Goal: Task Accomplishment & Management: Use online tool/utility

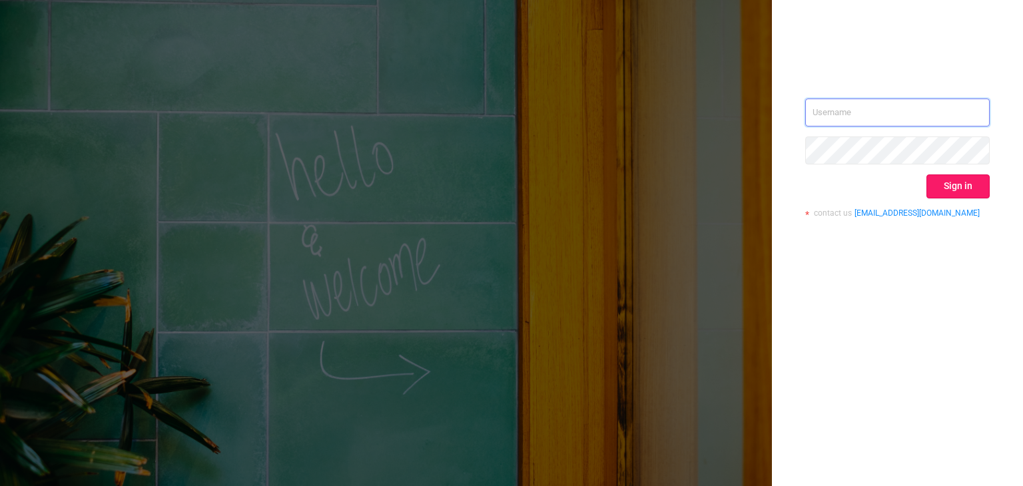
type input "[EMAIL_ADDRESS]"
click at [965, 187] on button "Sign in" at bounding box center [958, 187] width 63 height 24
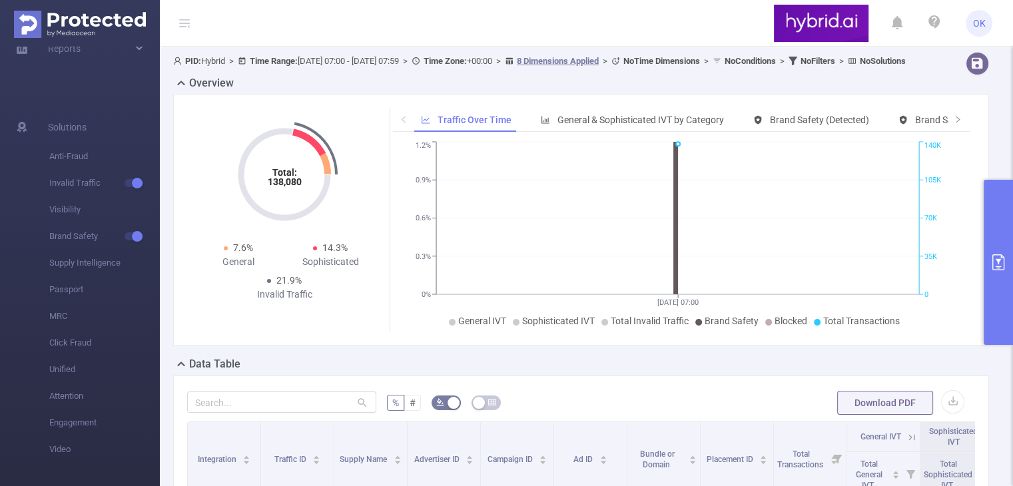
click at [835, 61] on b "No Filters" at bounding box center [818, 61] width 35 height 10
click at [797, 62] on icon at bounding box center [793, 61] width 9 height 9
click at [1001, 263] on icon "primary" at bounding box center [999, 262] width 16 height 16
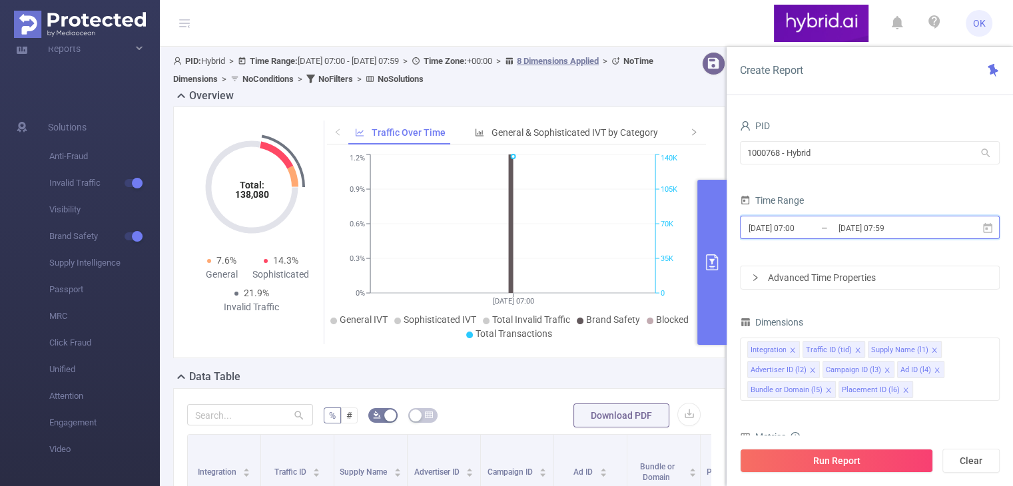
click at [983, 227] on icon at bounding box center [987, 227] width 9 height 10
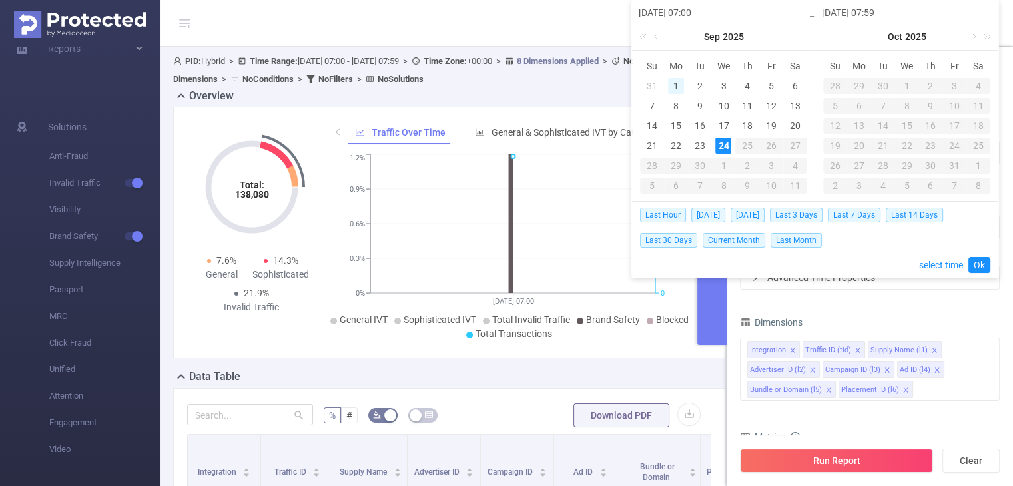
click at [673, 83] on div "1" at bounding box center [676, 86] width 16 height 16
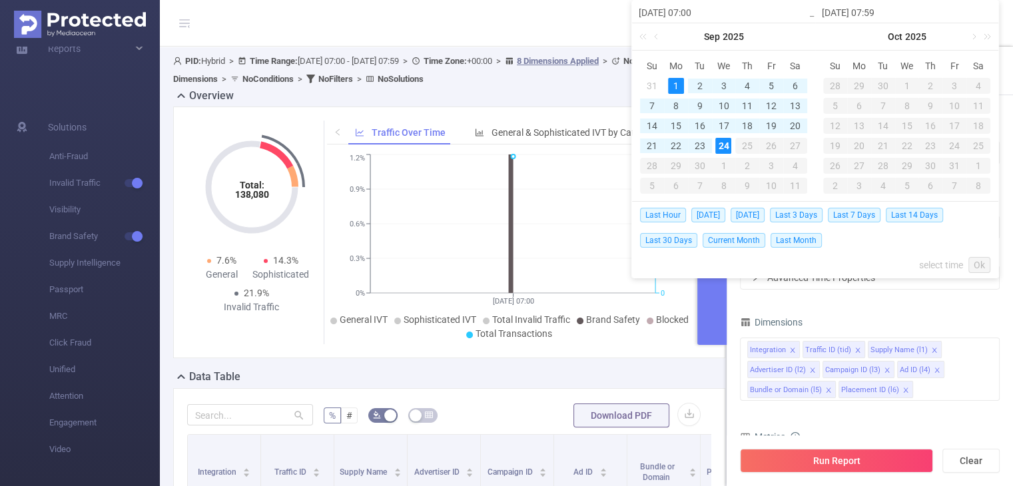
click at [722, 140] on div "24" at bounding box center [723, 146] width 16 height 16
type input "[DATE] 07:00"
click at [970, 256] on div "Last Hour [DATE] [DATE] Last 3 Days Last 7 Days Last 14 Days Last 30 Days Curre…" at bounding box center [815, 240] width 350 height 76
click at [981, 264] on link "Ok" at bounding box center [980, 265] width 22 height 16
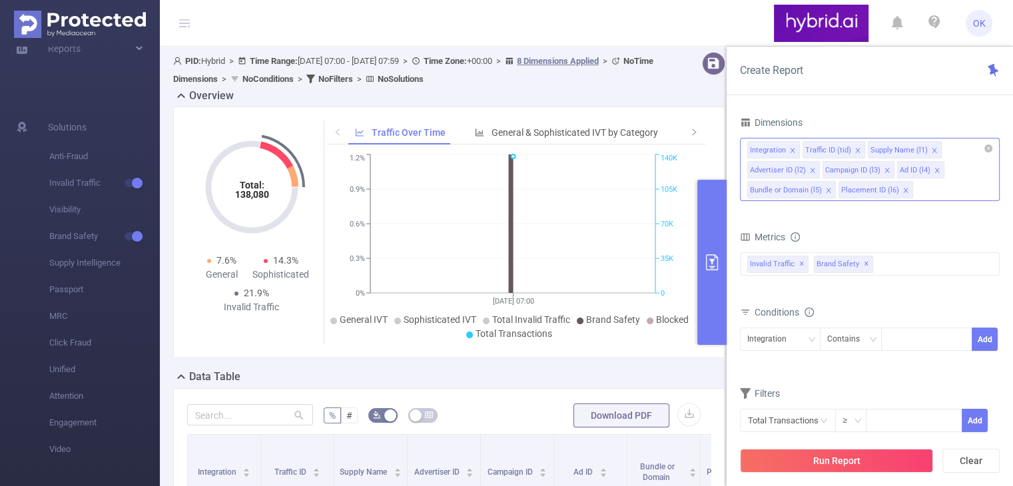
click at [790, 149] on icon "icon: close" at bounding box center [792, 150] width 5 height 5
click at [802, 151] on icon "icon: close" at bounding box center [802, 150] width 7 height 7
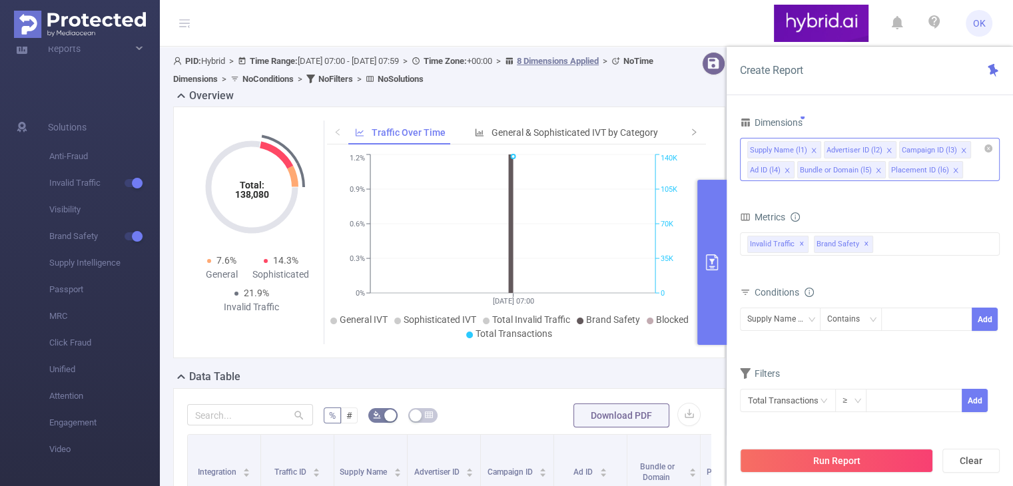
click at [787, 167] on icon "icon: close" at bounding box center [787, 170] width 7 height 7
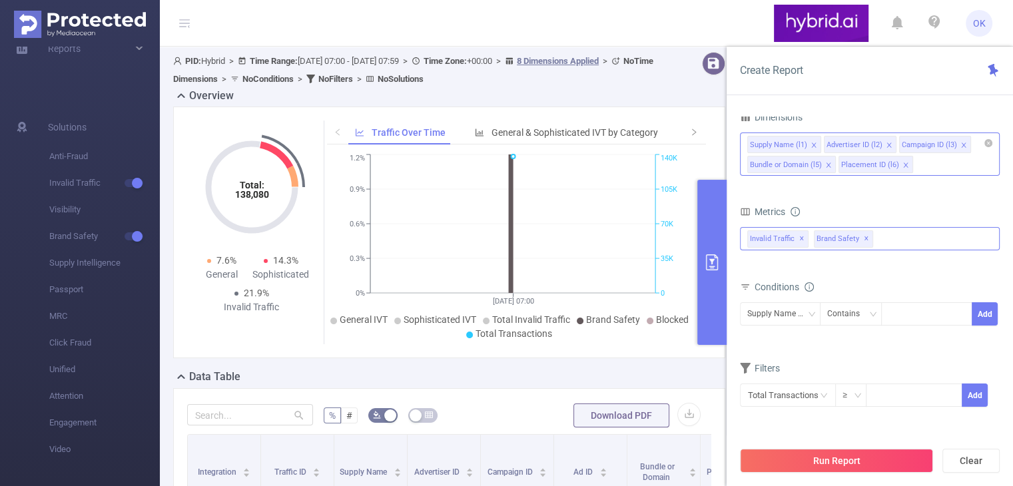
click at [892, 230] on div "Invalid Traffic ✕ Brand Safety ✕" at bounding box center [870, 238] width 260 height 23
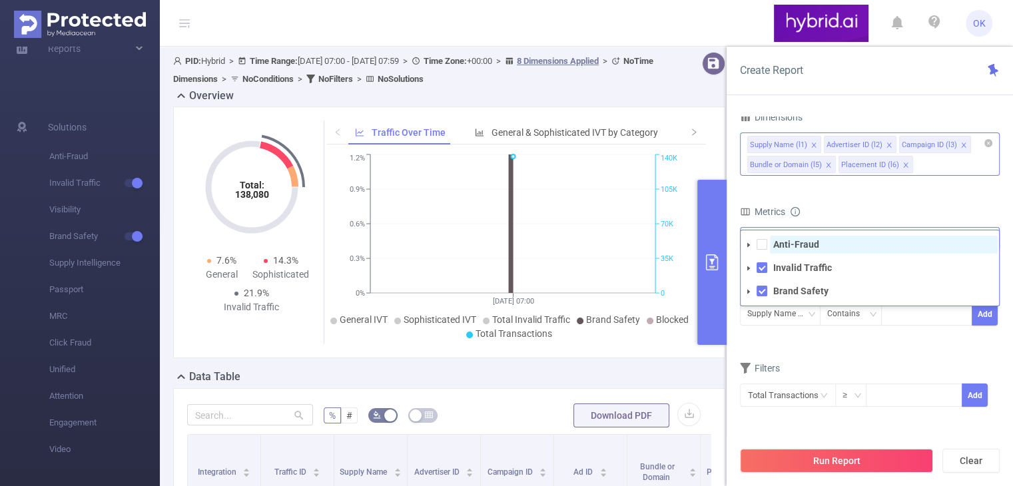
click at [823, 244] on span "Anti-Fraud" at bounding box center [884, 245] width 228 height 18
drag, startPoint x: 762, startPoint y: 296, endPoint x: 765, endPoint y: 267, distance: 28.8
click at [762, 294] on span at bounding box center [762, 291] width 11 height 11
click at [765, 256] on ul "Anti-Fraud Invalid Traffic Brand Safety" at bounding box center [870, 268] width 258 height 65
click at [766, 238] on li "Anti-Fraud" at bounding box center [870, 245] width 258 height 18
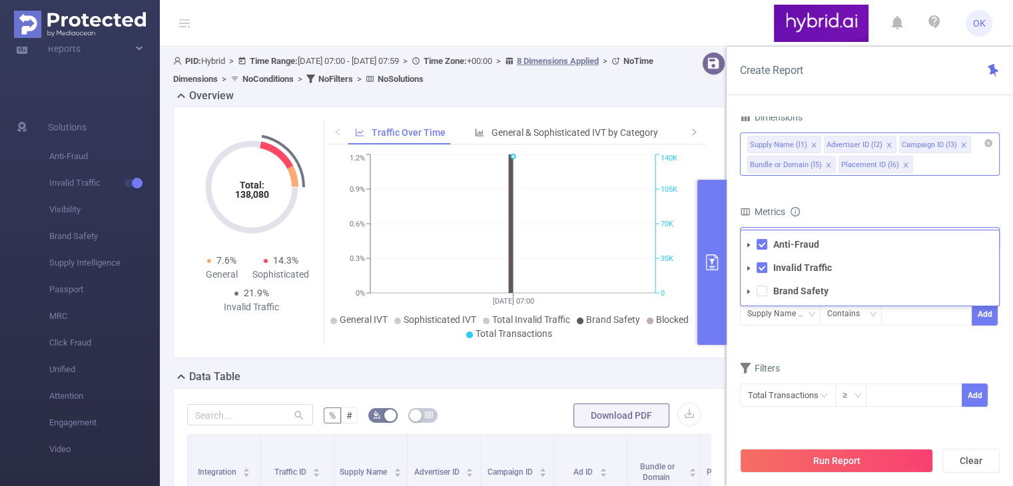
click at [752, 242] on span at bounding box center [749, 245] width 16 height 16
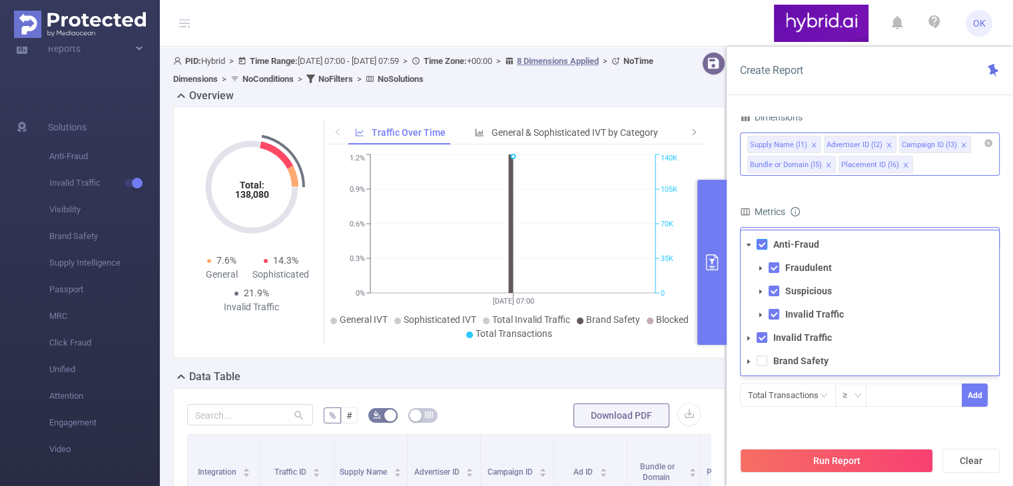
click at [762, 241] on span at bounding box center [762, 244] width 11 height 11
click at [765, 246] on span at bounding box center [762, 244] width 11 height 11
click at [762, 334] on span at bounding box center [762, 337] width 11 height 11
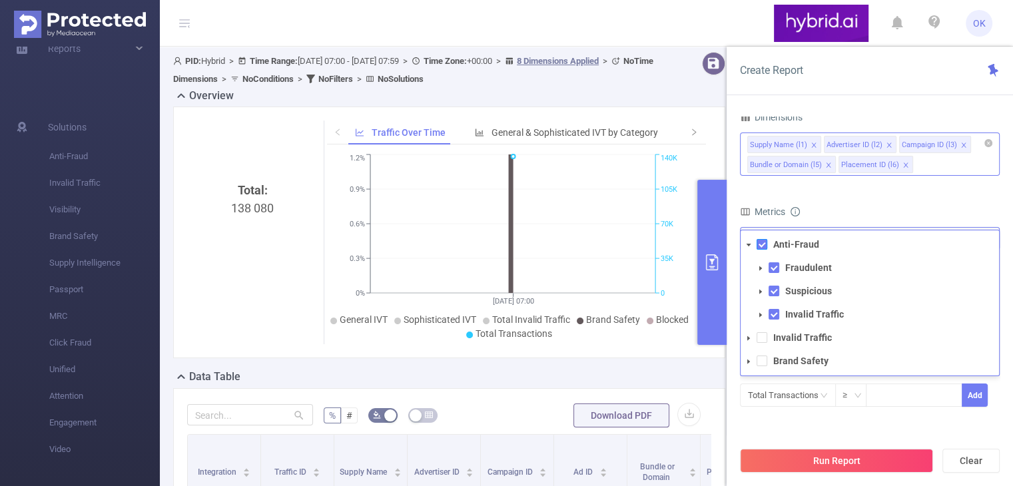
click at [763, 242] on span at bounding box center [762, 244] width 11 height 11
click at [746, 248] on icon "icon: caret-down" at bounding box center [748, 246] width 7 height 7
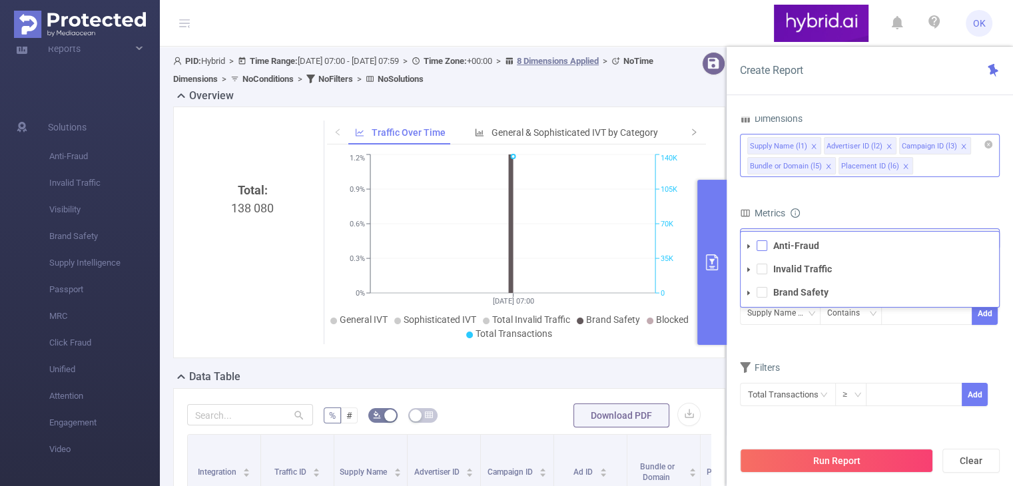
click at [762, 247] on span at bounding box center [762, 245] width 11 height 11
click at [743, 241] on span at bounding box center [749, 246] width 16 height 16
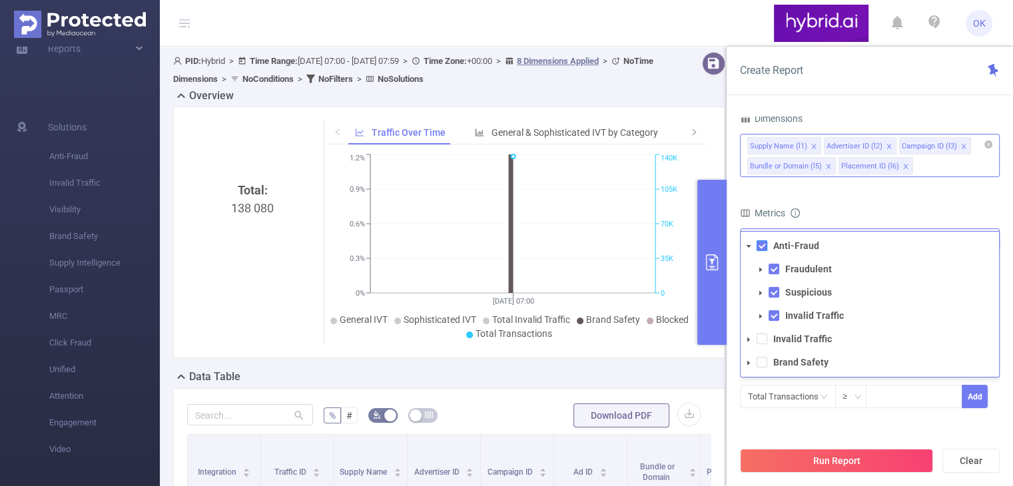
click at [762, 246] on span at bounding box center [762, 245] width 11 height 11
click at [761, 268] on icon "icon: caret-down" at bounding box center [760, 270] width 3 height 5
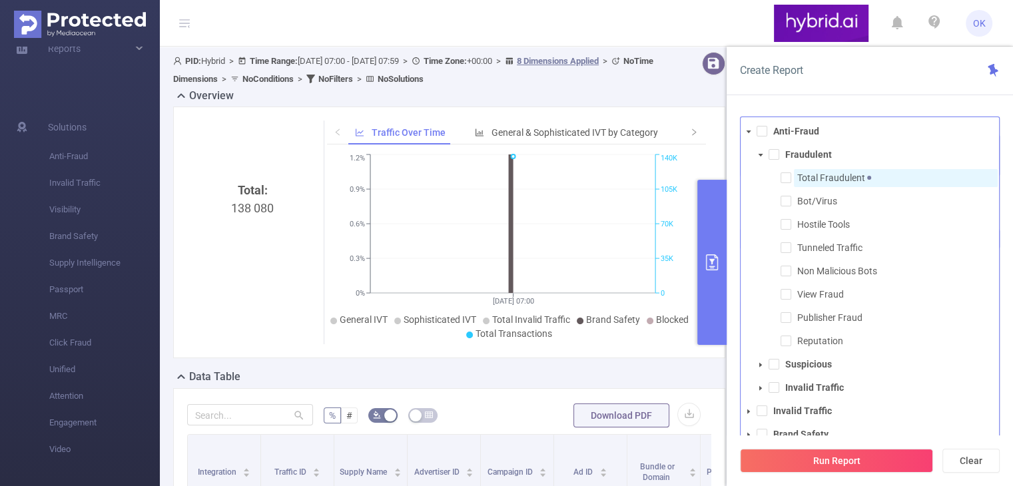
click at [813, 176] on span "Total Fraudulent" at bounding box center [836, 178] width 79 height 11
click at [747, 131] on icon "icon: caret-down" at bounding box center [749, 132] width 5 height 3
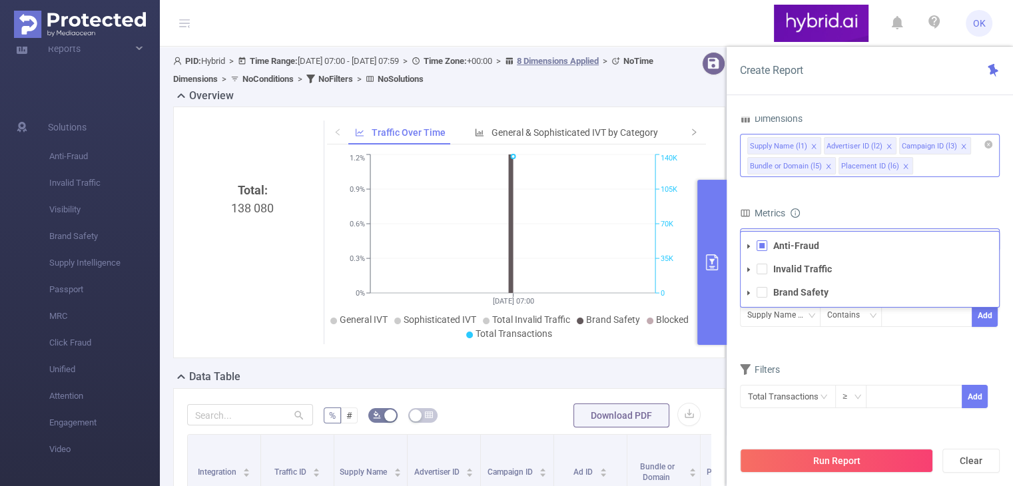
click at [747, 245] on icon "icon: caret-down" at bounding box center [748, 246] width 3 height 5
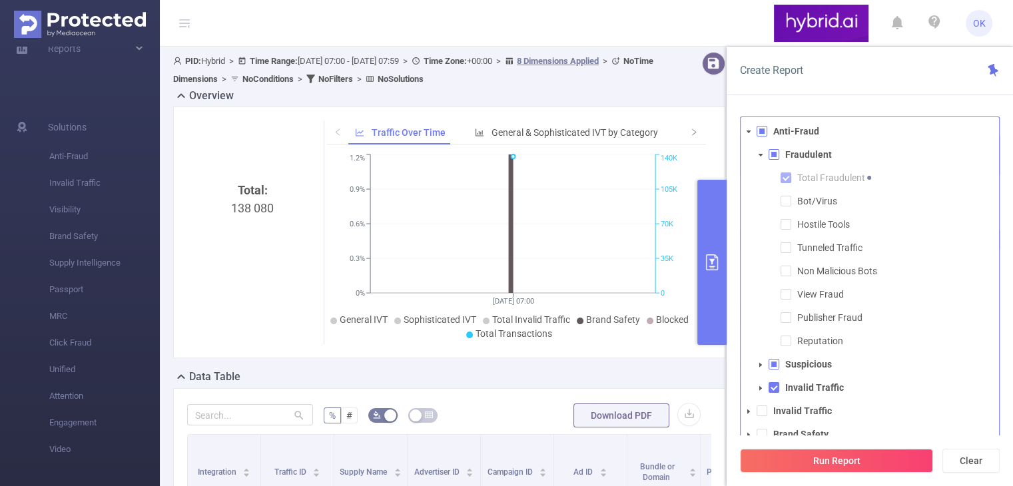
click at [761, 154] on icon "icon: caret-down" at bounding box center [761, 155] width 5 height 3
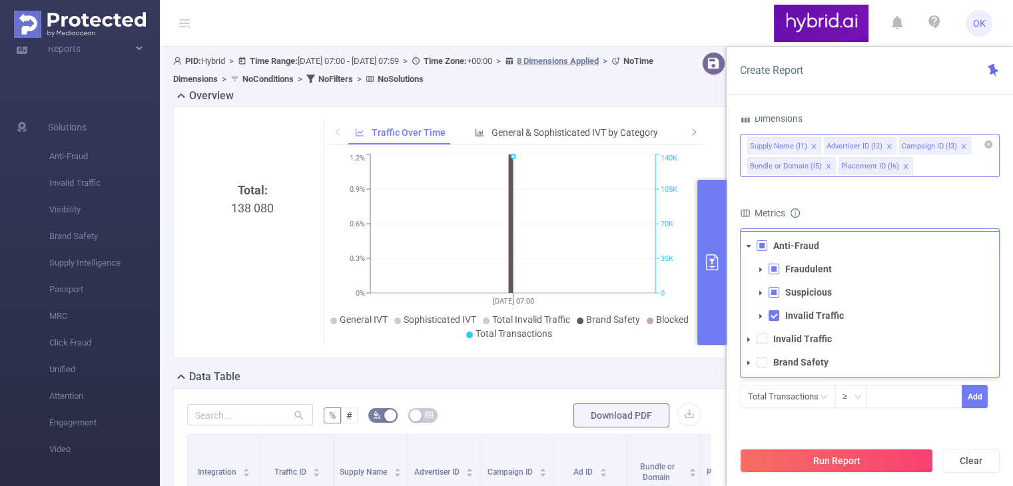
click at [759, 291] on icon "icon: caret-down" at bounding box center [760, 293] width 3 height 5
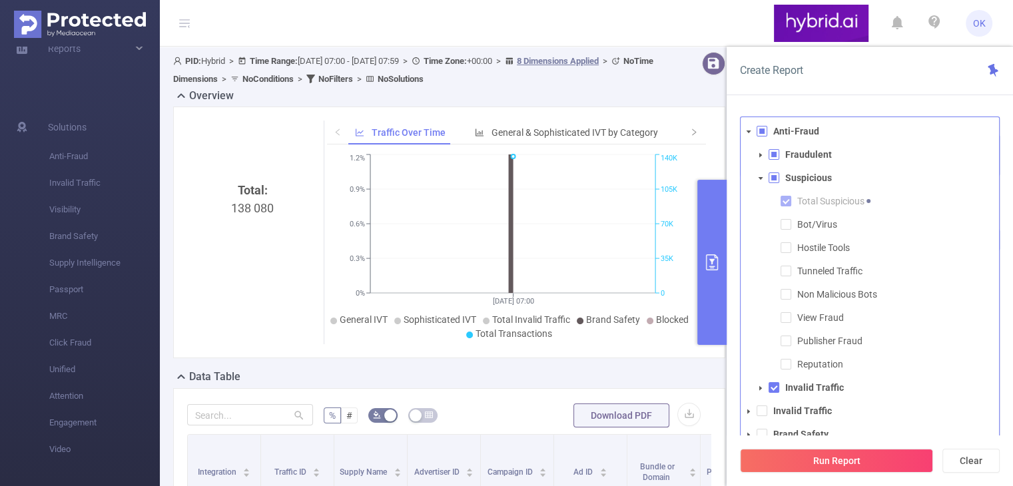
click at [761, 177] on icon "icon: caret-down" at bounding box center [761, 178] width 5 height 3
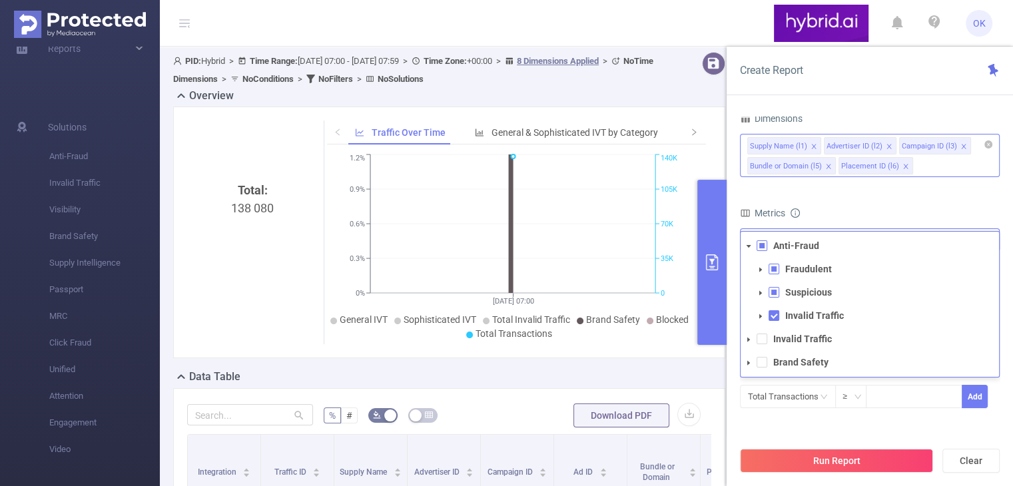
click at [758, 316] on icon "icon: caret-down" at bounding box center [760, 316] width 7 height 7
click at [751, 363] on icon "icon: caret-down" at bounding box center [748, 361] width 7 height 7
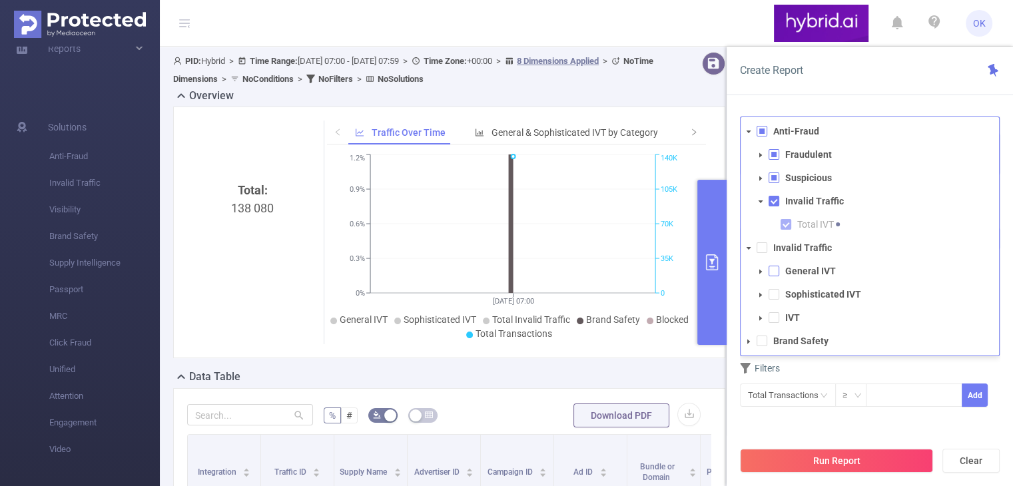
click at [773, 272] on span at bounding box center [774, 271] width 11 height 11
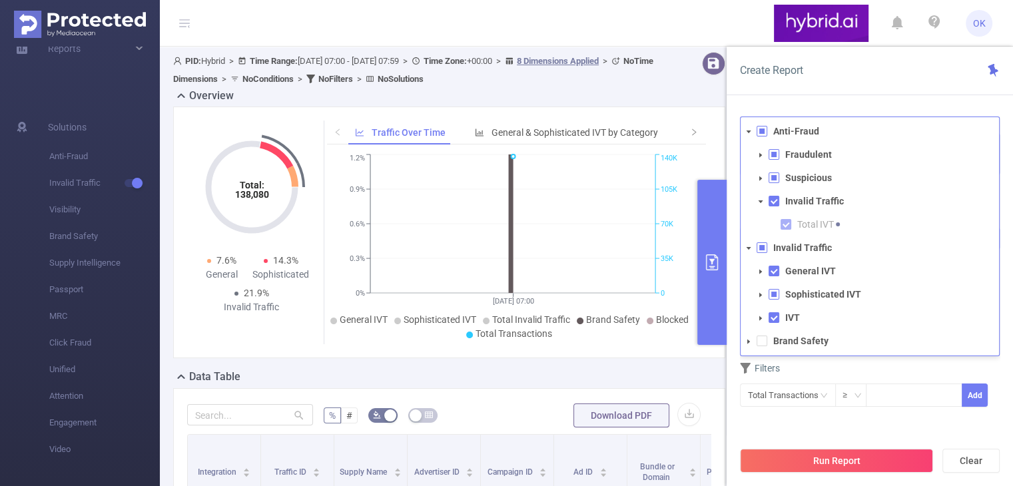
click at [749, 248] on icon "icon: caret-down" at bounding box center [748, 248] width 7 height 7
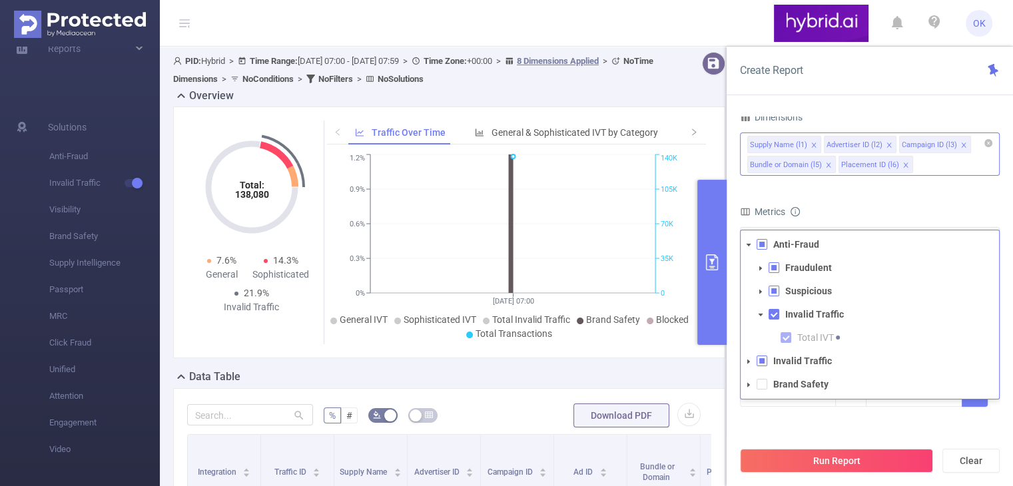
click at [778, 426] on div "PID 1000768 - Hybrid 1000768 - Hybrid Time Range [DATE] 07:00 _ [DATE] 07:59 Ad…" at bounding box center [870, 175] width 260 height 529
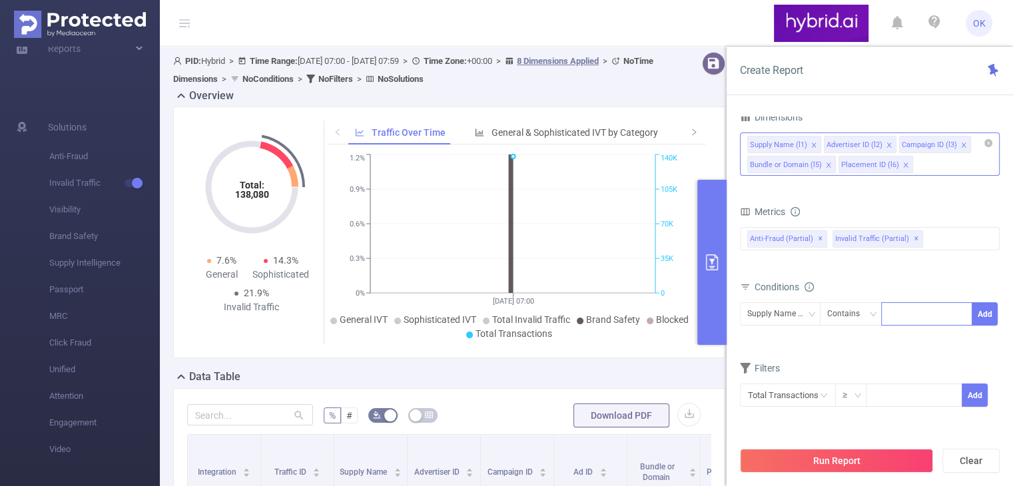
click at [891, 313] on input at bounding box center [892, 314] width 6 height 17
click at [786, 314] on div "Supply Name (l1)" at bounding box center [780, 314] width 66 height 22
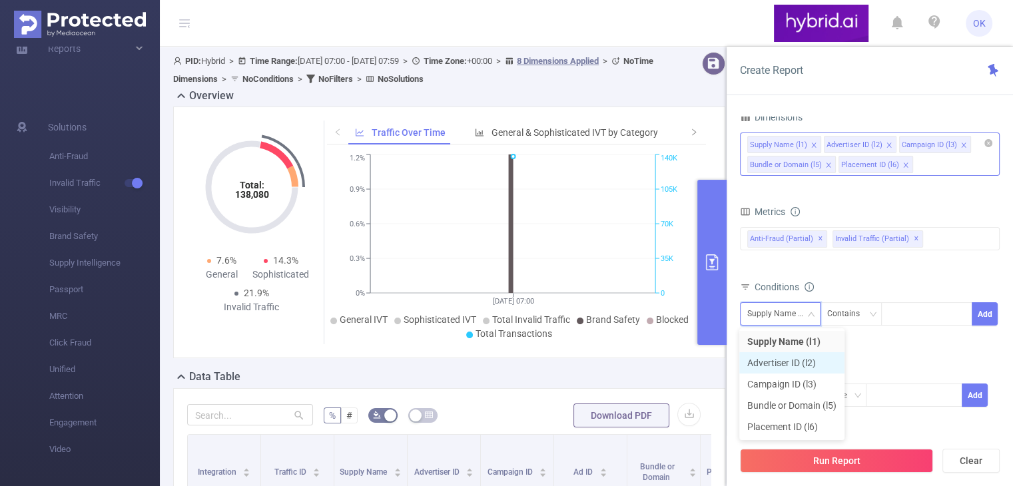
click at [805, 364] on li "Advertiser ID (l2)" at bounding box center [791, 362] width 105 height 21
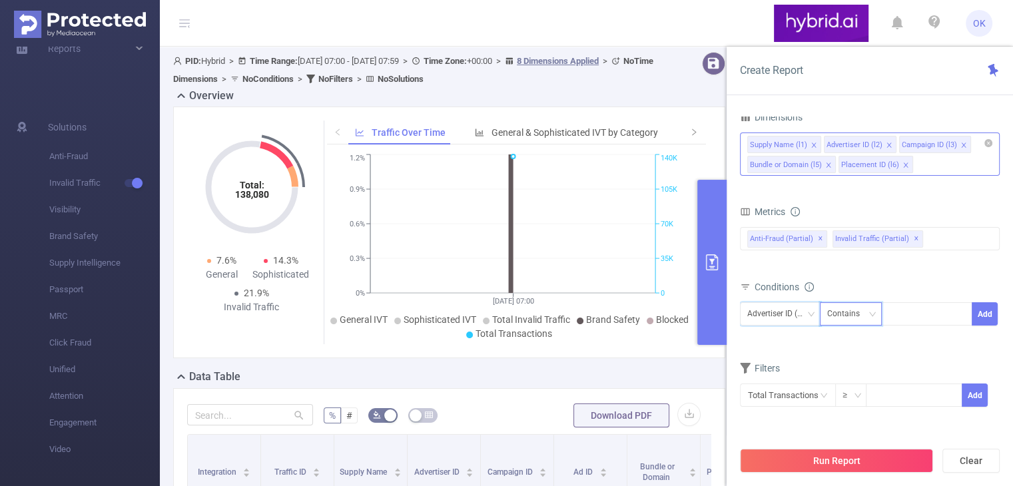
click at [858, 310] on div "Contains" at bounding box center [848, 314] width 42 height 22
click at [849, 344] on li "Contains" at bounding box center [863, 341] width 89 height 21
click at [935, 313] on div at bounding box center [927, 314] width 77 height 22
paste input "68af1d6f70e7b2713c46b022"
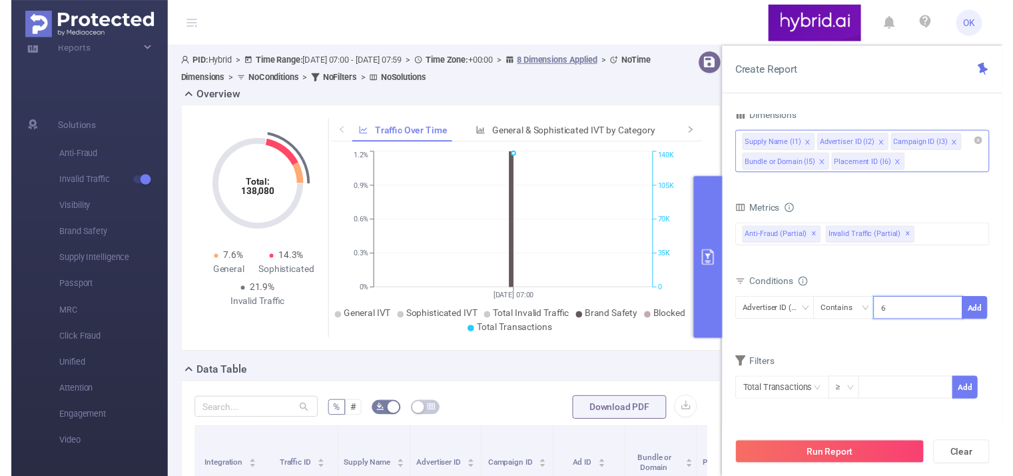
scroll to position [0, 29]
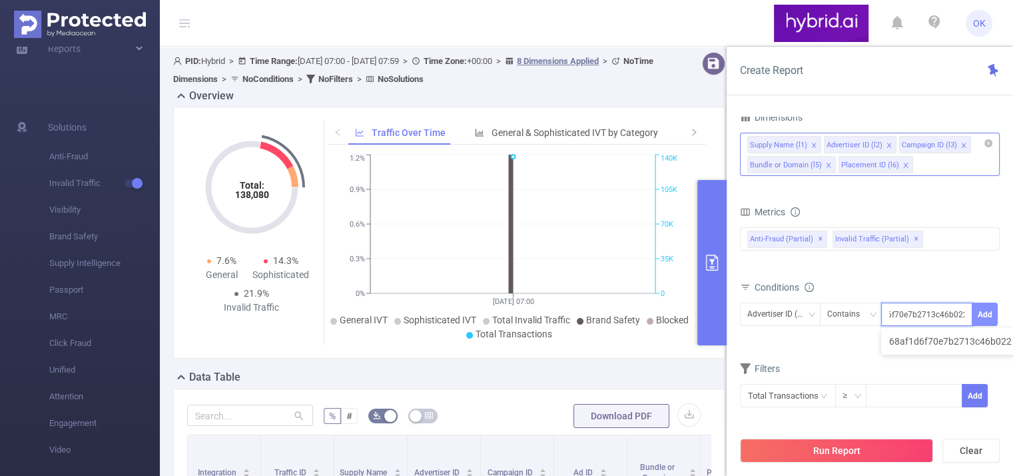
type input "68af1d6f70e7b2713c46b022"
click at [986, 315] on button "Add" at bounding box center [985, 313] width 26 height 23
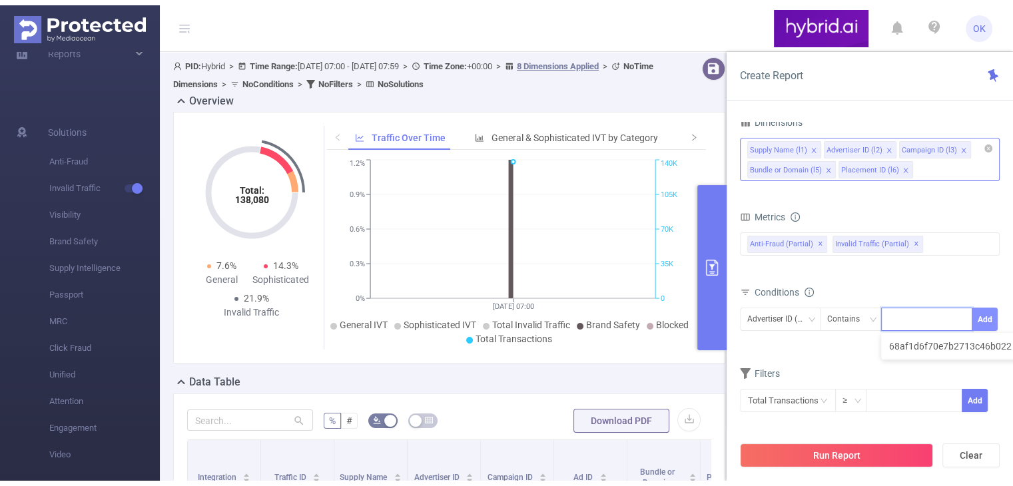
scroll to position [0, 0]
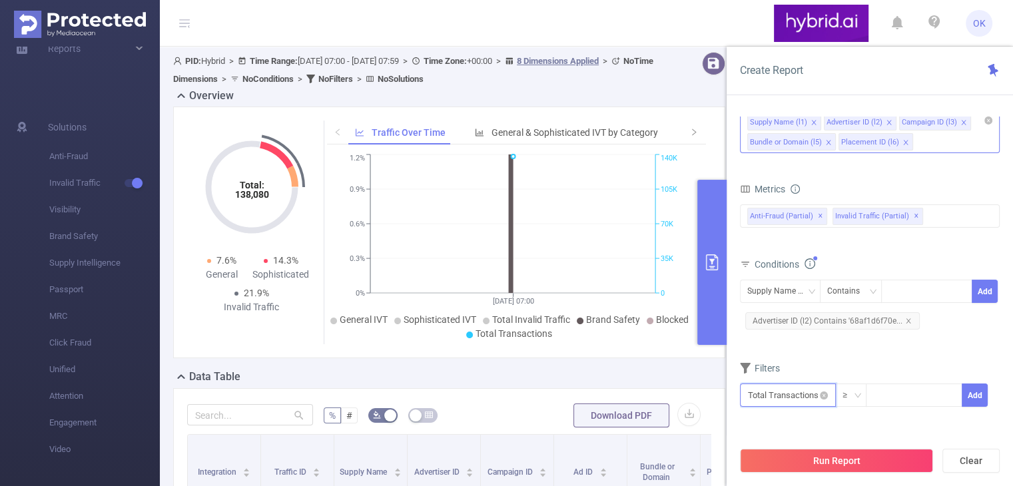
click at [791, 393] on input "text" at bounding box center [788, 395] width 96 height 23
click at [766, 275] on li "Total Transactions" at bounding box center [787, 274] width 96 height 21
click at [883, 392] on input at bounding box center [914, 394] width 95 height 20
click at [829, 462] on button "Run Report" at bounding box center [836, 461] width 193 height 24
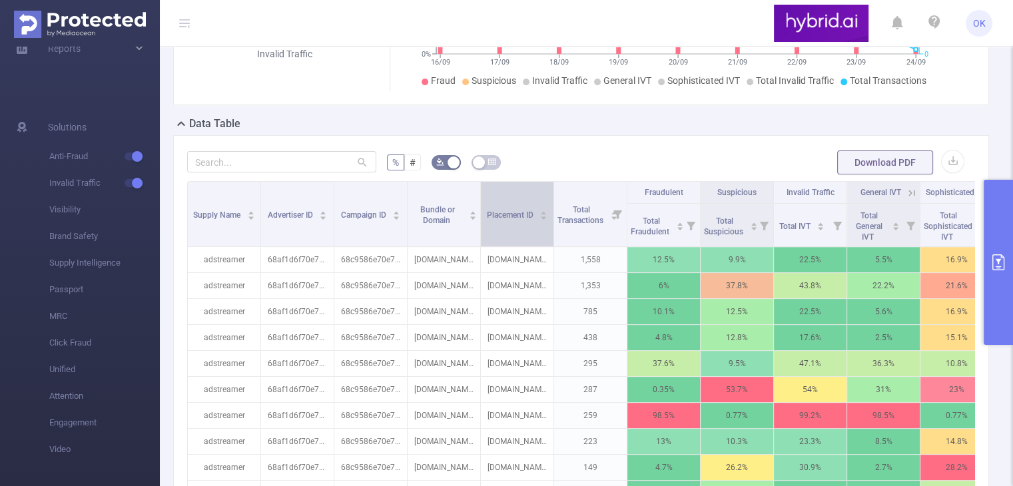
scroll to position [266, 0]
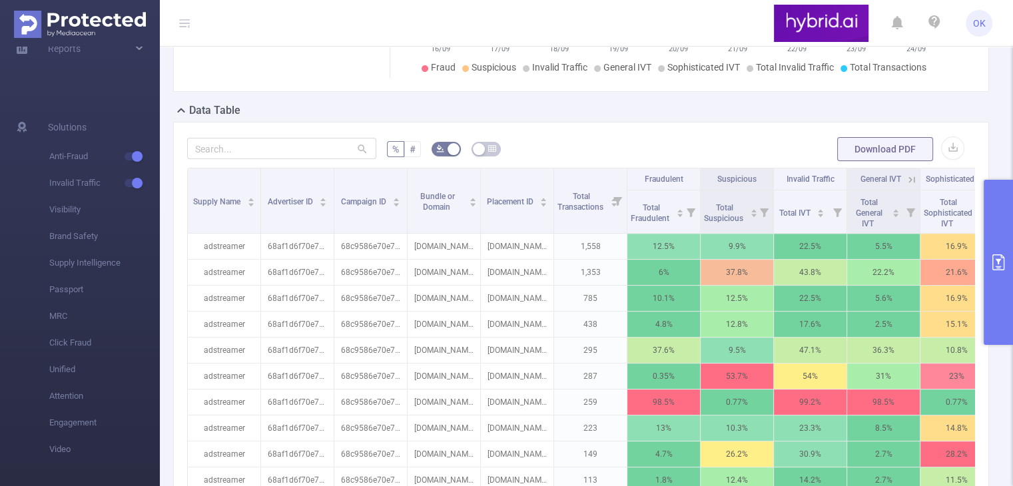
click at [414, 147] on label "#" at bounding box center [412, 149] width 17 height 16
click at [410, 153] on input "#" at bounding box center [410, 153] width 0 height 0
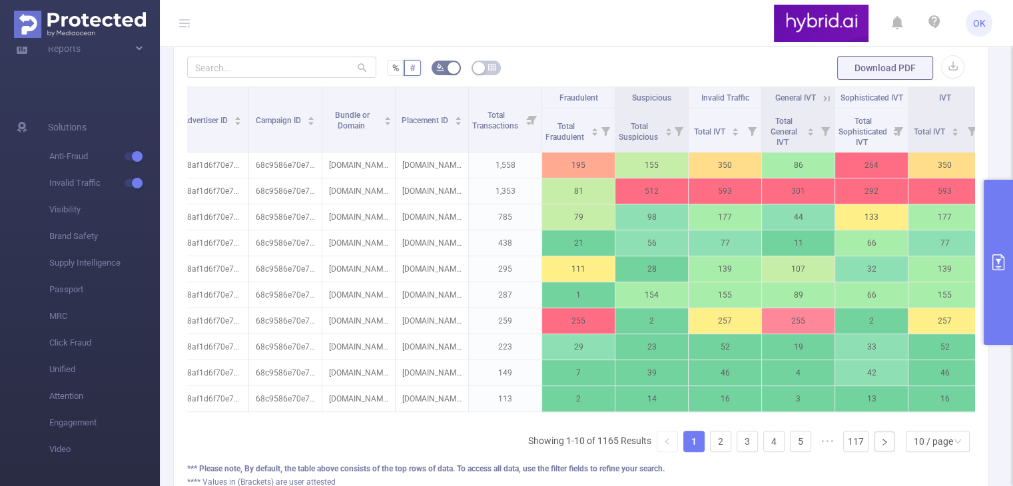
scroll to position [333, 0]
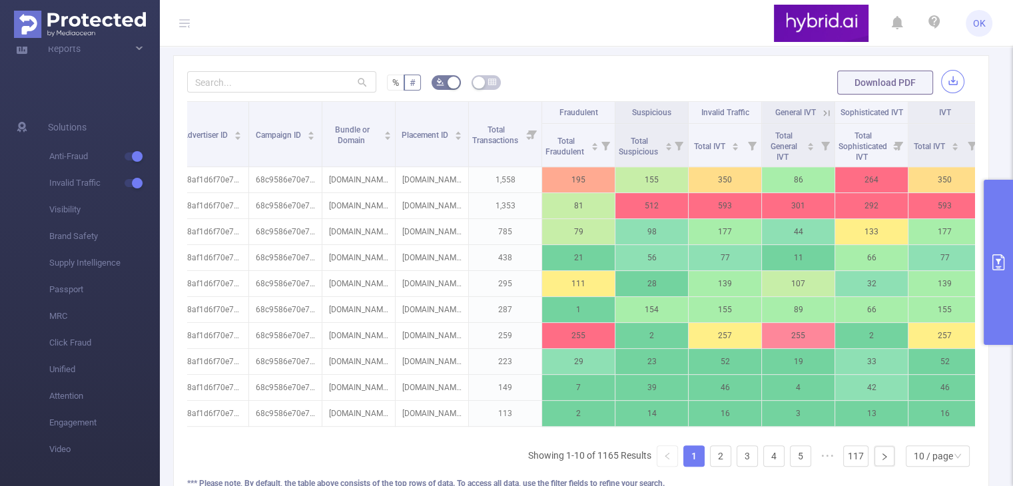
click at [949, 79] on button "button" at bounding box center [952, 81] width 23 height 23
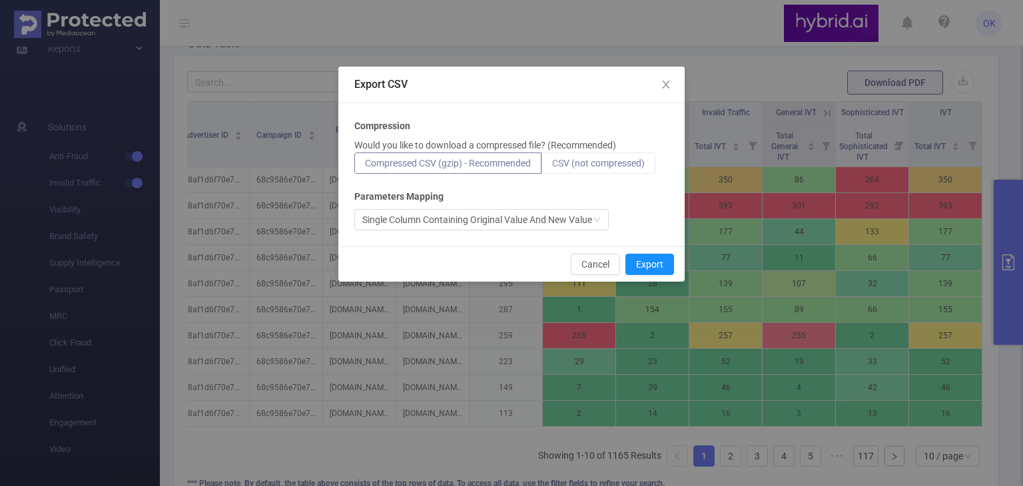
click at [620, 159] on span "CSV (not compressed)" at bounding box center [598, 163] width 93 height 11
click at [552, 167] on input "CSV (not compressed)" at bounding box center [552, 167] width 0 height 0
click at [585, 226] on div "Single Column Containing Original Value And New Value" at bounding box center [477, 220] width 230 height 20
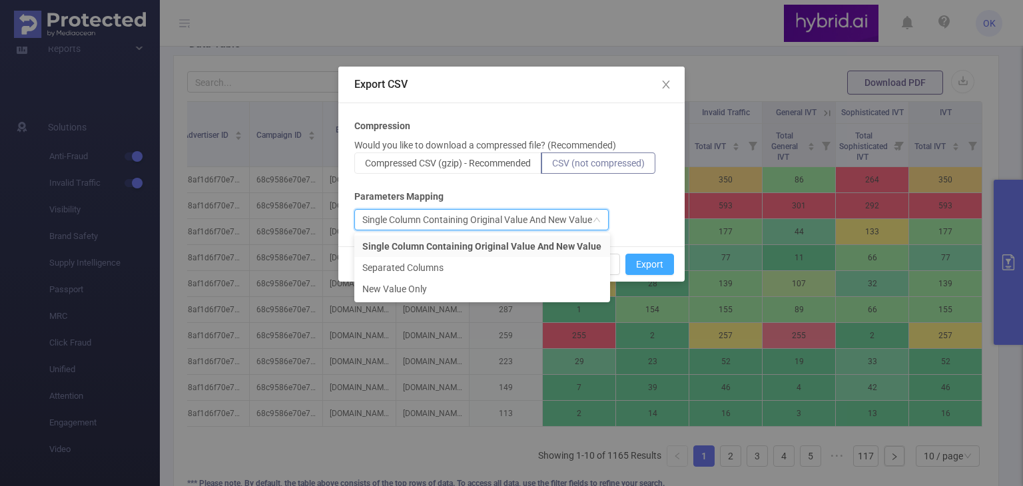
click at [641, 262] on button "Export" at bounding box center [650, 264] width 49 height 21
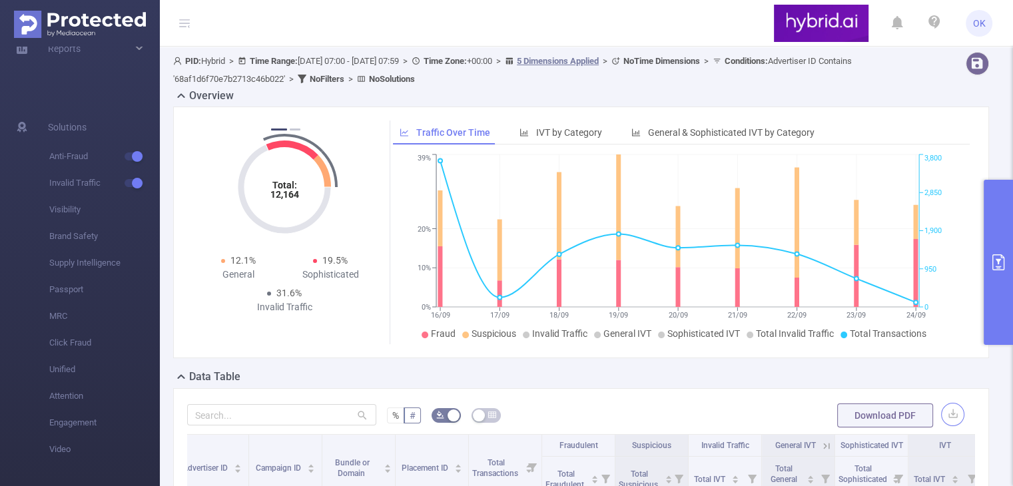
scroll to position [0, 0]
drag, startPoint x: 532, startPoint y: 282, endPoint x: 1023, endPoint y: 209, distance: 496.5
click at [532, 282] on icon "16/09 17/09 18/09 19/09 20/09 21/09 22/09 23/09 24/09 0% 10% 20% 39% 0 950 1,90…" at bounding box center [678, 247] width 570 height 193
drag, startPoint x: 304, startPoint y: 292, endPoint x: 273, endPoint y: 294, distance: 31.4
click at [273, 294] on div "31.6% Invalid Traffic" at bounding box center [284, 300] width 92 height 28
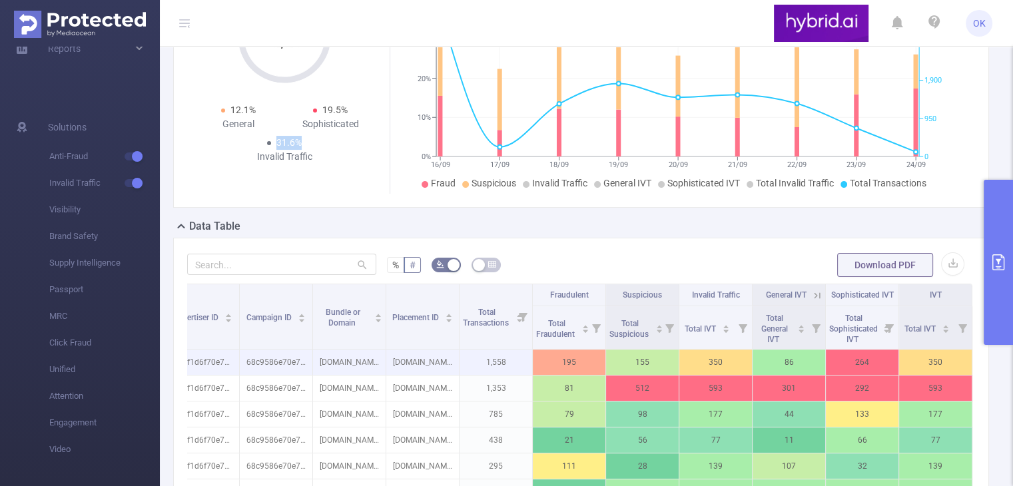
scroll to position [200, 0]
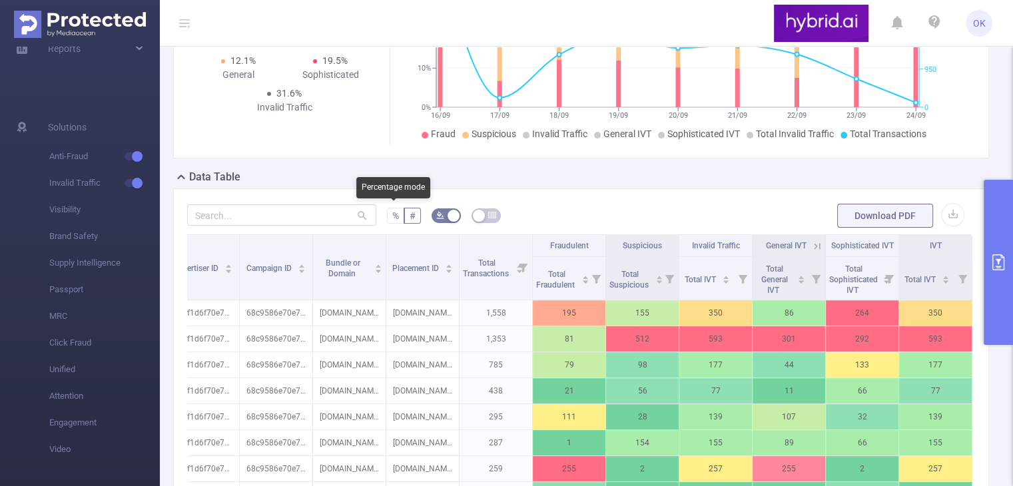
click at [392, 215] on span "%" at bounding box center [395, 216] width 7 height 11
click at [392, 219] on input "%" at bounding box center [392, 219] width 0 height 0
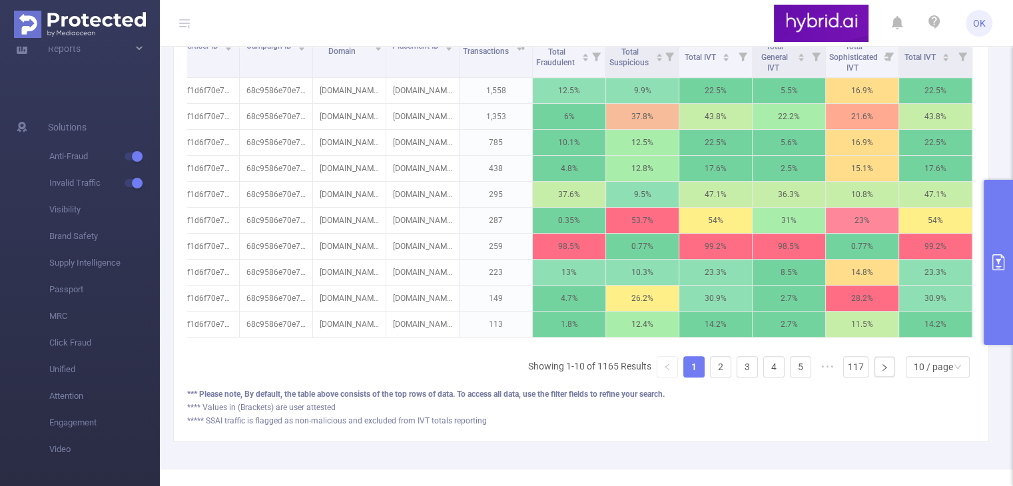
scroll to position [468, 0]
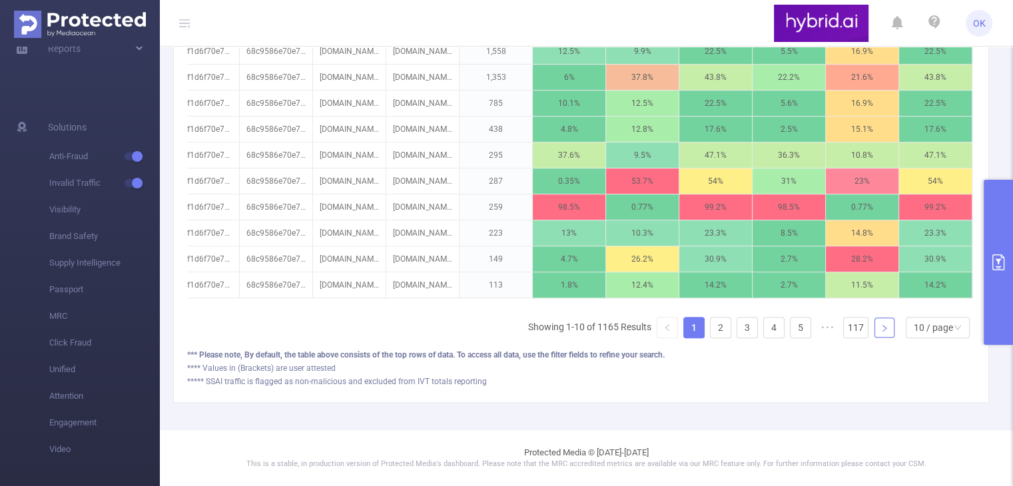
click at [883, 330] on icon "icon: right" at bounding box center [885, 328] width 4 height 7
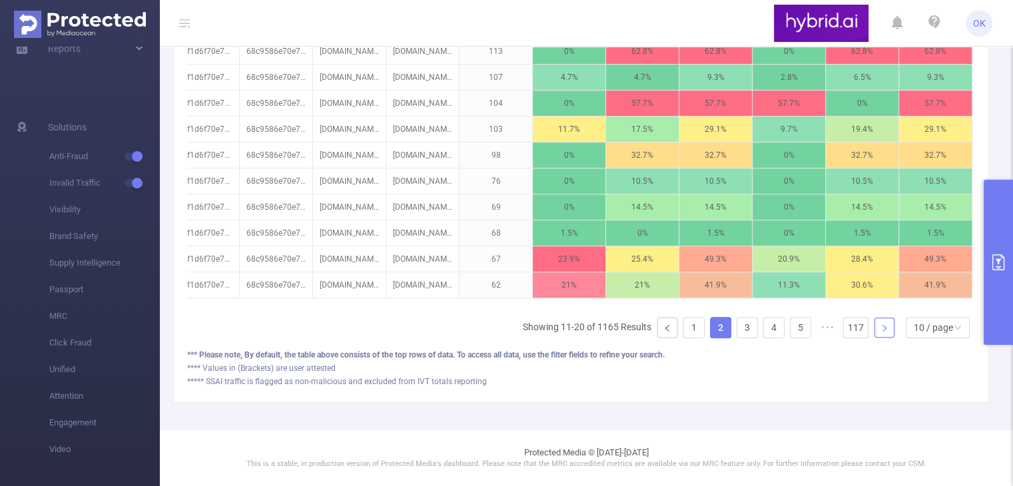
click at [883, 328] on icon "icon: right" at bounding box center [885, 328] width 4 height 7
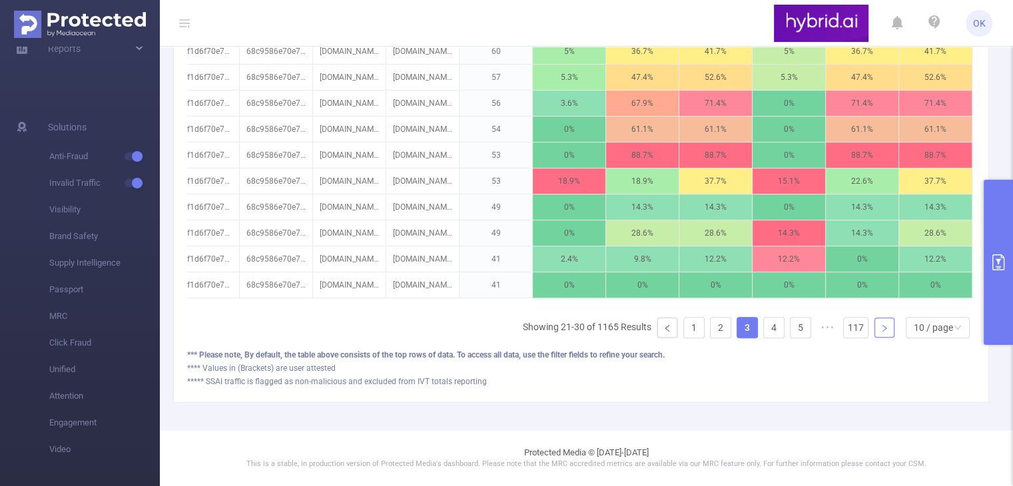
click at [883, 328] on icon "icon: right" at bounding box center [885, 328] width 4 height 7
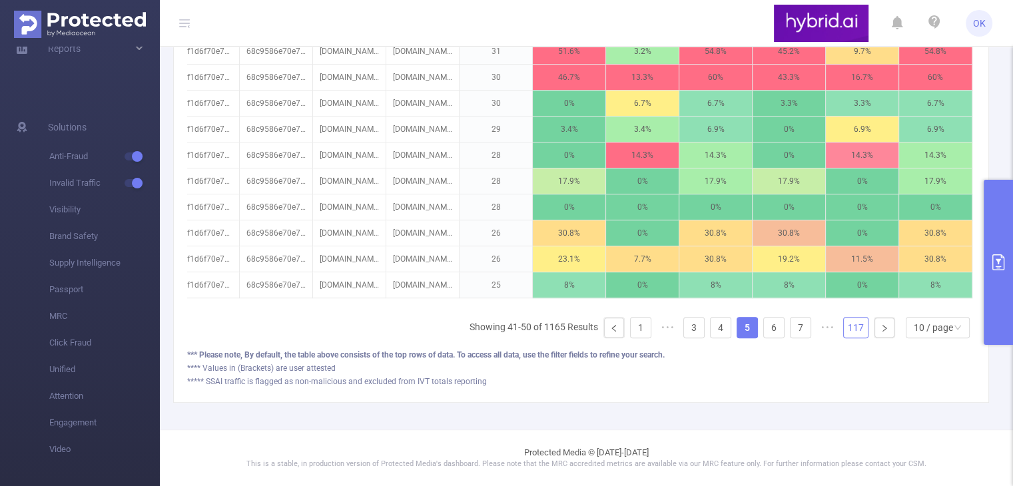
click at [858, 333] on li "117" at bounding box center [855, 327] width 25 height 21
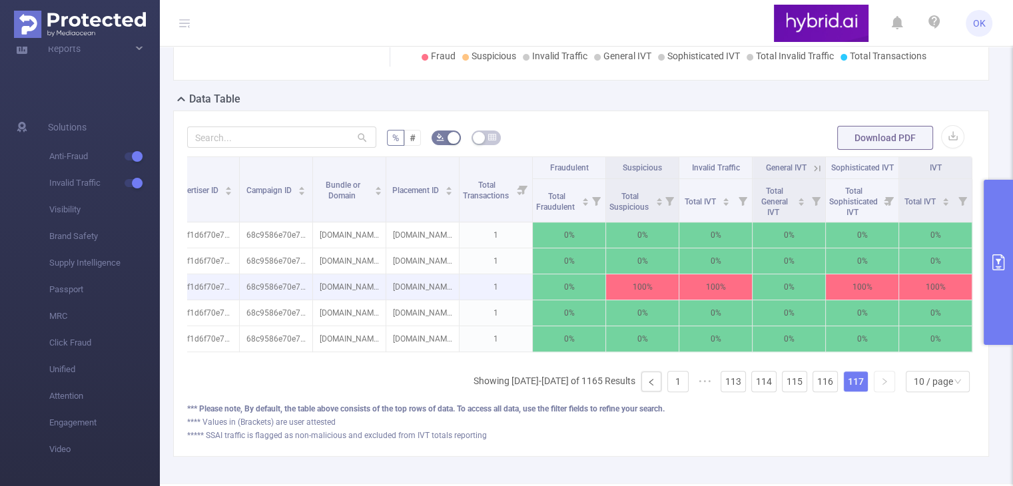
scroll to position [205, 0]
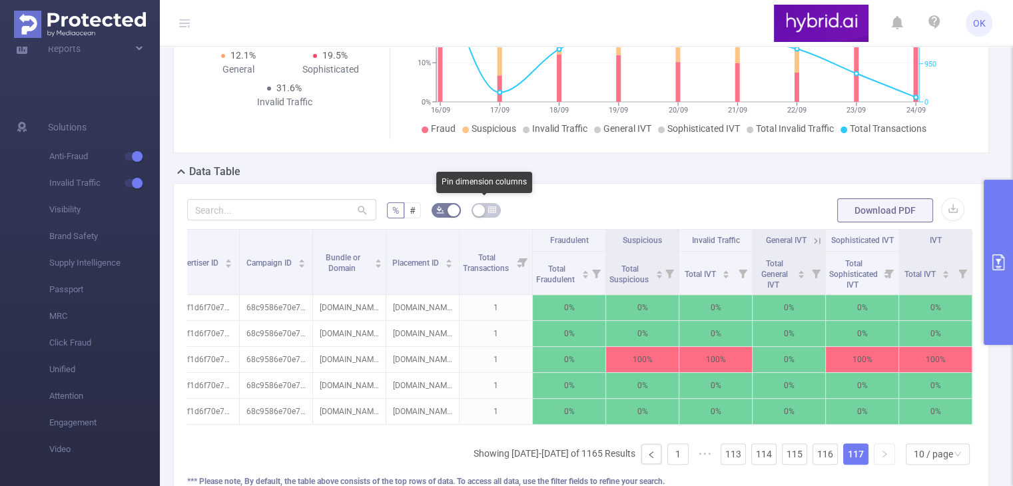
click at [484, 207] on button "button" at bounding box center [486, 210] width 29 height 15
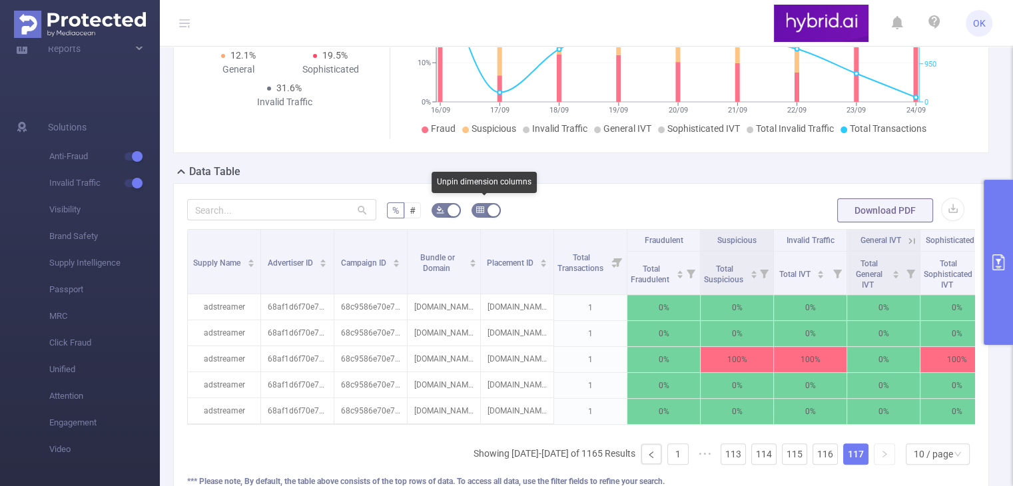
click at [482, 207] on button "button" at bounding box center [486, 210] width 29 height 15
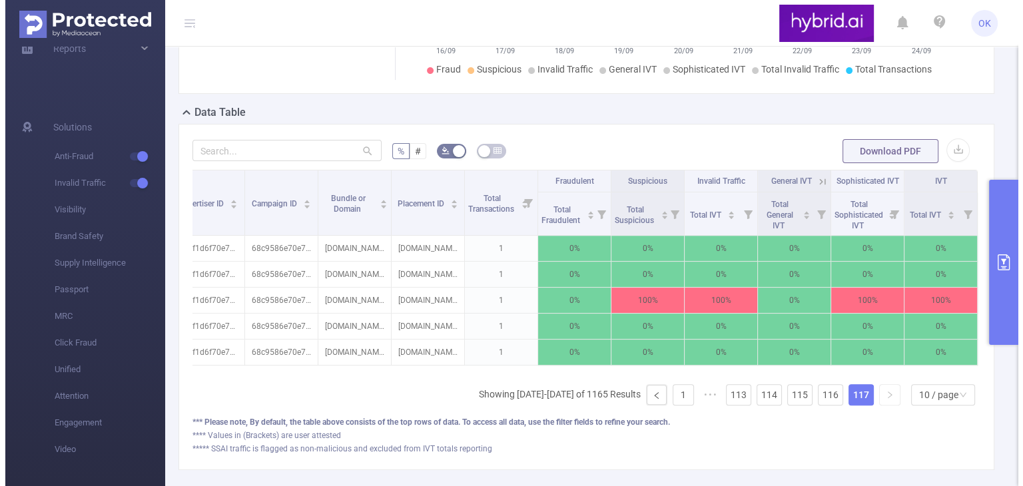
scroll to position [264, 0]
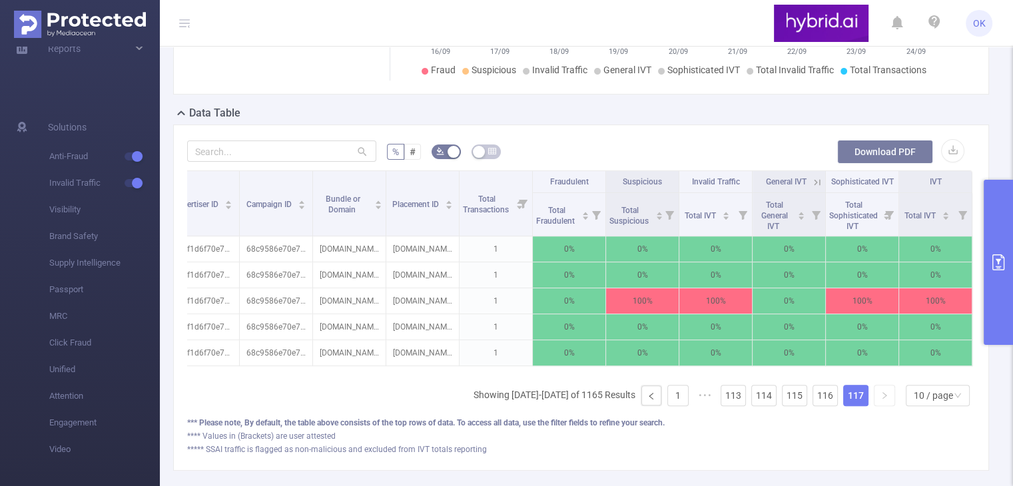
click at [890, 152] on button "Download PDF" at bounding box center [885, 152] width 96 height 24
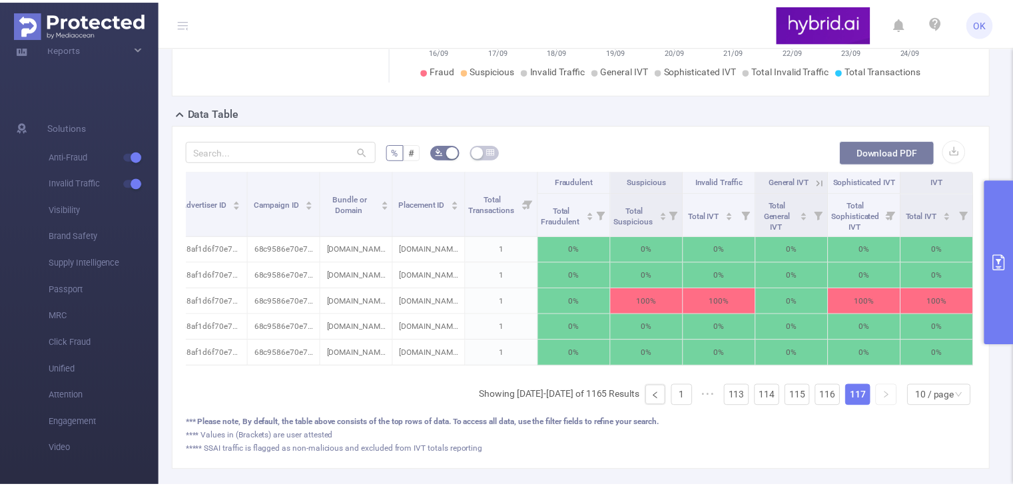
scroll to position [0, 94]
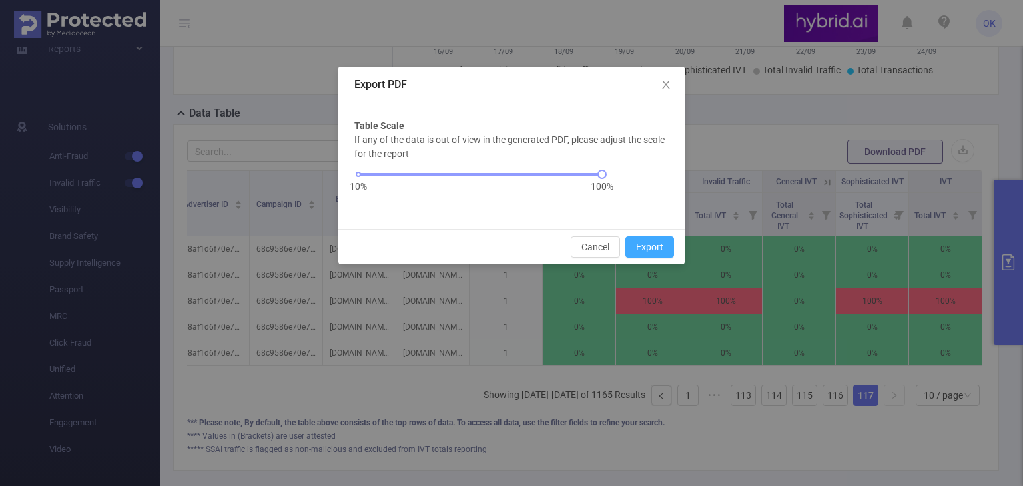
click at [648, 248] on button "Export" at bounding box center [650, 246] width 49 height 21
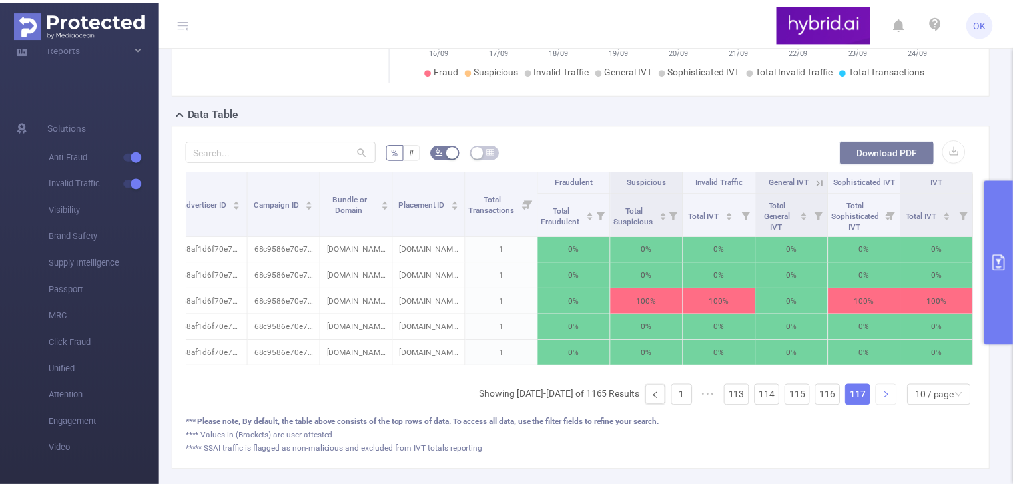
scroll to position [330, 0]
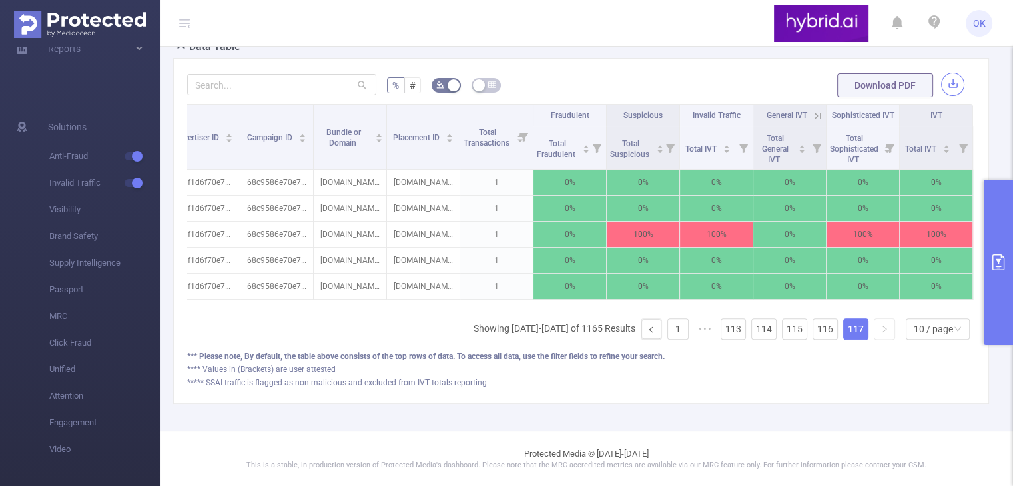
click at [946, 83] on button "button" at bounding box center [952, 84] width 23 height 23
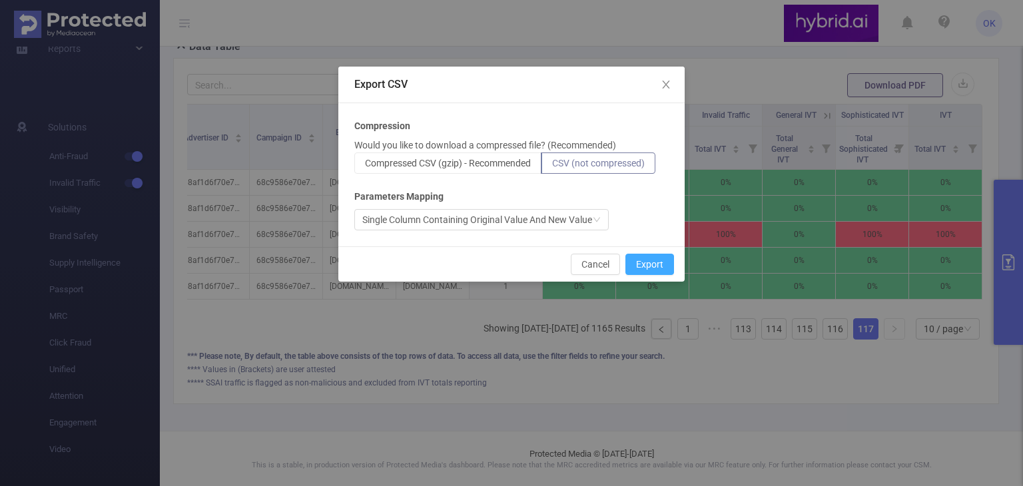
click at [648, 269] on button "Export" at bounding box center [650, 264] width 49 height 21
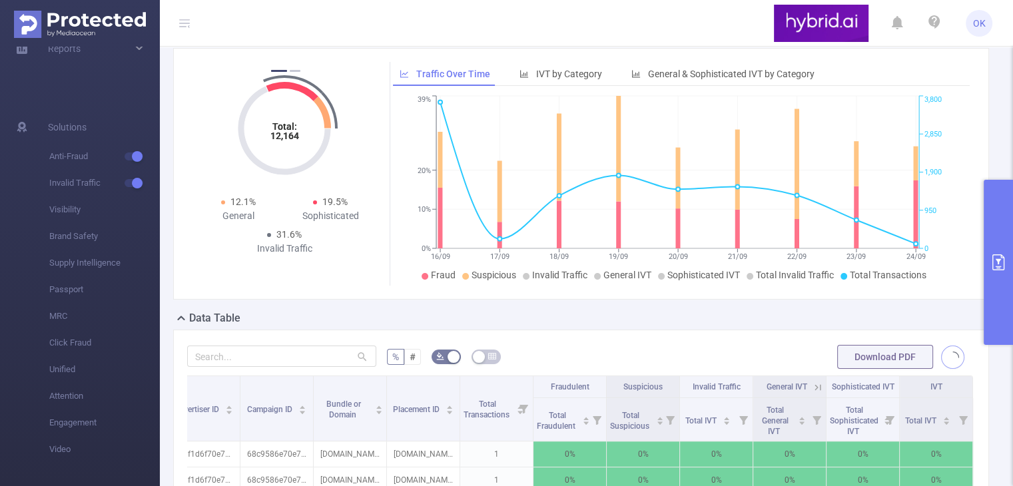
scroll to position [59, 0]
drag, startPoint x: 318, startPoint y: 249, endPoint x: 226, endPoint y: 252, distance: 91.3
click at [226, 252] on div "Total: 12,164 Total: 12,164 12.1% General 19.5% Sophisticated 31.6% Invalid Tra…" at bounding box center [285, 161] width 184 height 199
drag, startPoint x: 224, startPoint y: 201, endPoint x: 262, endPoint y: 214, distance: 40.2
click at [262, 214] on div "12.1% General" at bounding box center [239, 209] width 92 height 28
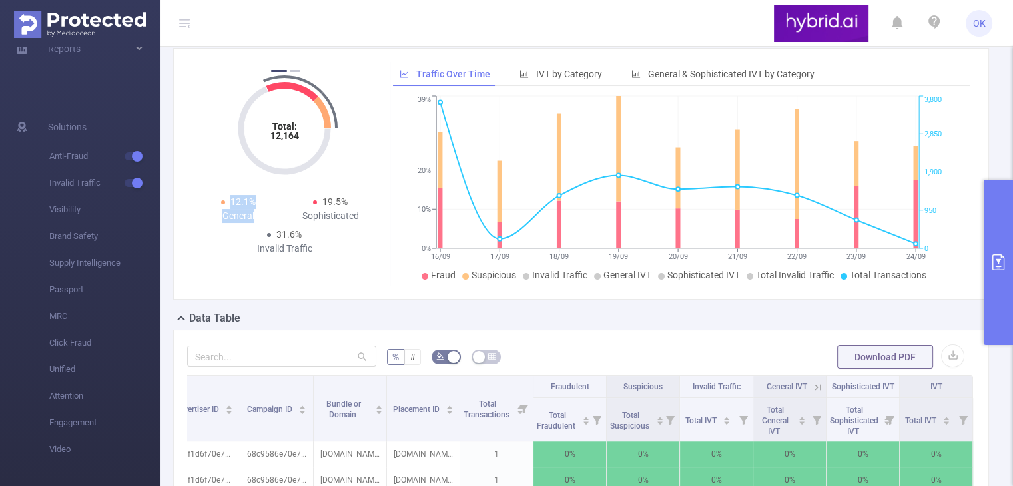
copy div "12.1% General"
click at [277, 238] on span "31.6%" at bounding box center [288, 234] width 25 height 11
click at [312, 246] on div "Invalid Traffic" at bounding box center [284, 249] width 92 height 14
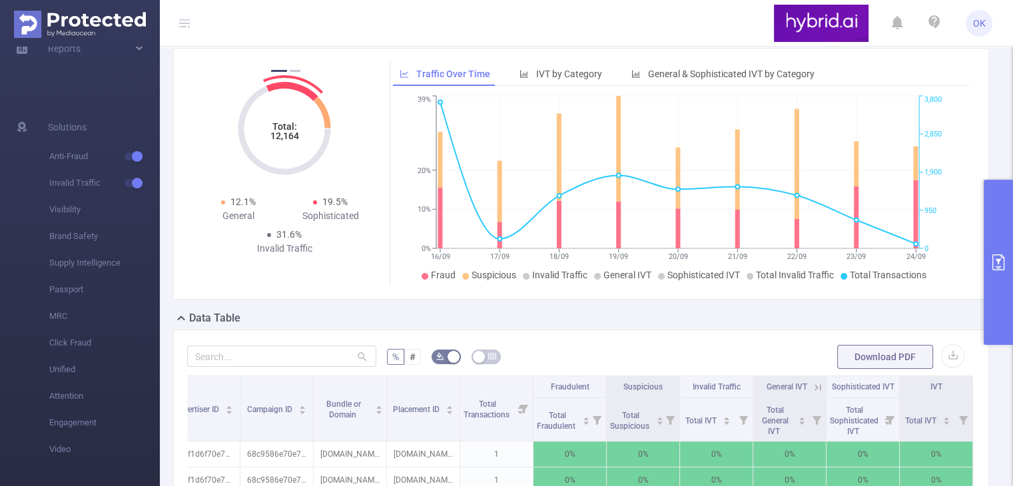
drag, startPoint x: 322, startPoint y: 195, endPoint x: 354, endPoint y: 218, distance: 39.6
click at [352, 221] on div "19.5% Sophisticated" at bounding box center [330, 209] width 92 height 28
drag, startPoint x: 360, startPoint y: 217, endPoint x: 311, endPoint y: 195, distance: 53.1
click at [318, 193] on div "Total: 12,164 12.1% General 19.5% Sophisticated 31.6% Invalid Traffic" at bounding box center [285, 161] width 184 height 199
copy div "12.1% General 19.5% Sophisticated"
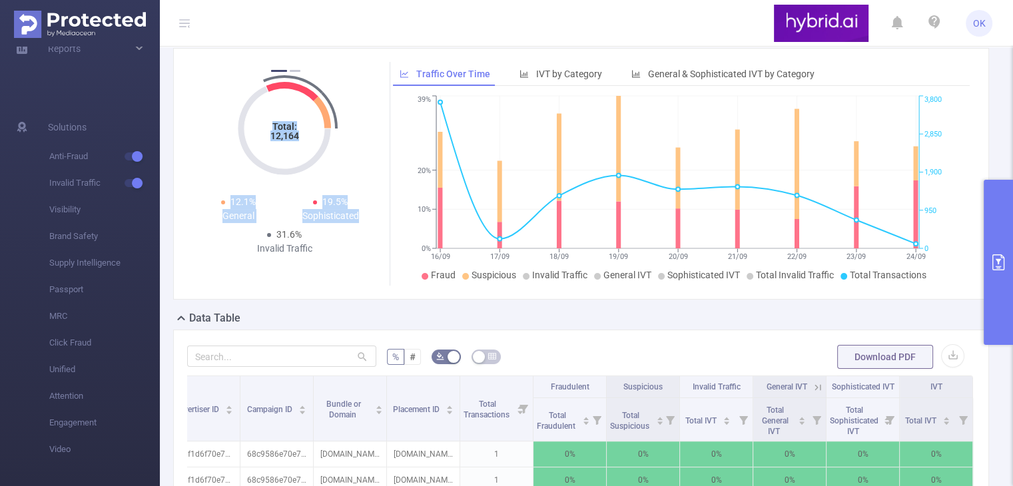
click at [298, 249] on div "Invalid Traffic" at bounding box center [284, 249] width 92 height 14
copy div "31.6% Invalid Traffic"
drag, startPoint x: 277, startPoint y: 232, endPoint x: 314, endPoint y: 252, distance: 42.3
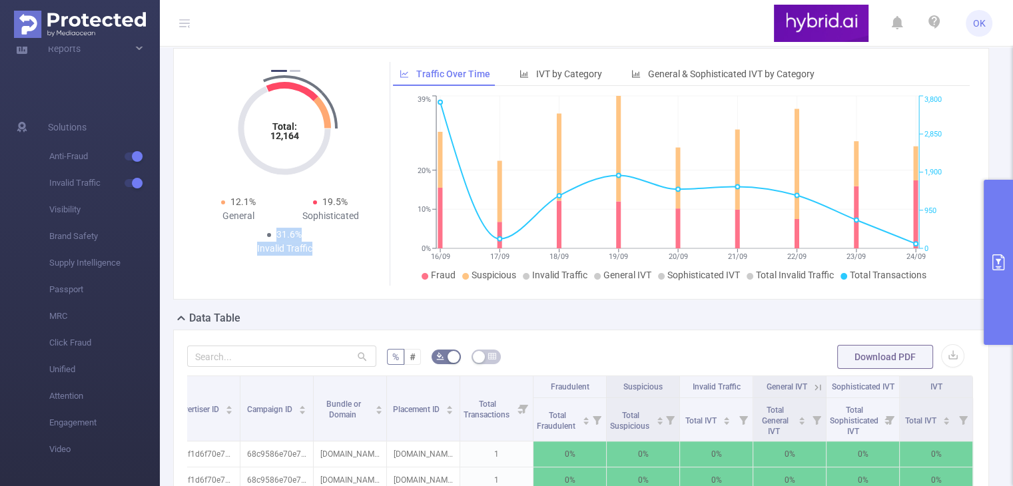
click at [314, 252] on div "31.6% Invalid Traffic" at bounding box center [284, 242] width 92 height 28
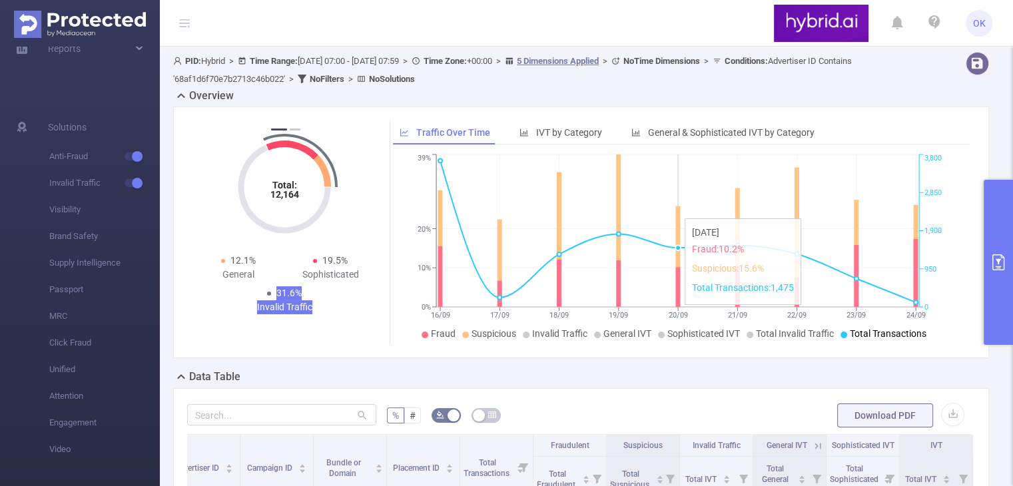
scroll to position [0, 0]
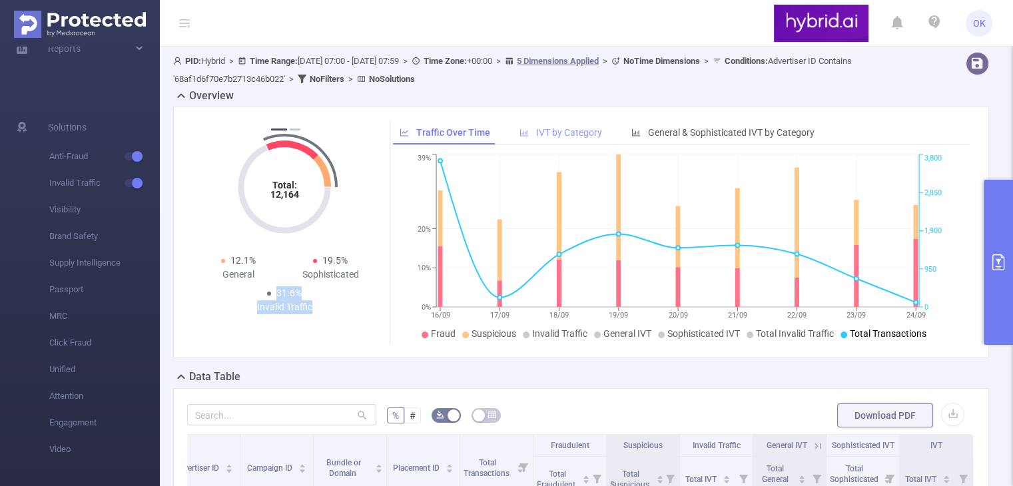
click at [578, 130] on span "IVT by Category" at bounding box center [569, 132] width 66 height 11
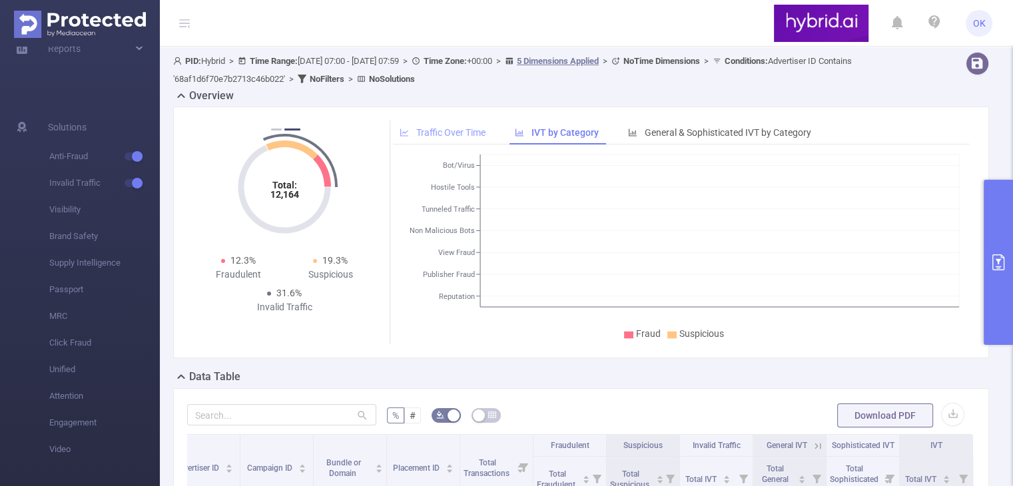
click at [457, 129] on span "Traffic Over Time" at bounding box center [450, 132] width 69 height 11
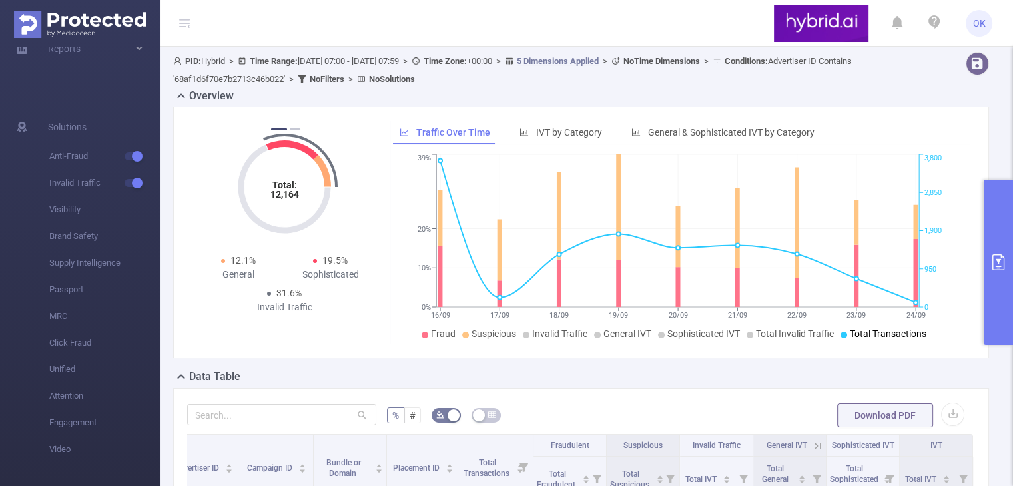
click at [298, 165] on icon "Total: 12,164 Total: 12,164" at bounding box center [284, 187] width 133 height 133
drag, startPoint x: 272, startPoint y: 189, endPoint x: 286, endPoint y: 167, distance: 27.0
click at [272, 189] on tspan "12,164" at bounding box center [284, 194] width 29 height 11
click at [287, 132] on icon "Total: 12,164" at bounding box center [284, 187] width 133 height 133
click at [292, 129] on button "2" at bounding box center [295, 130] width 11 height 2
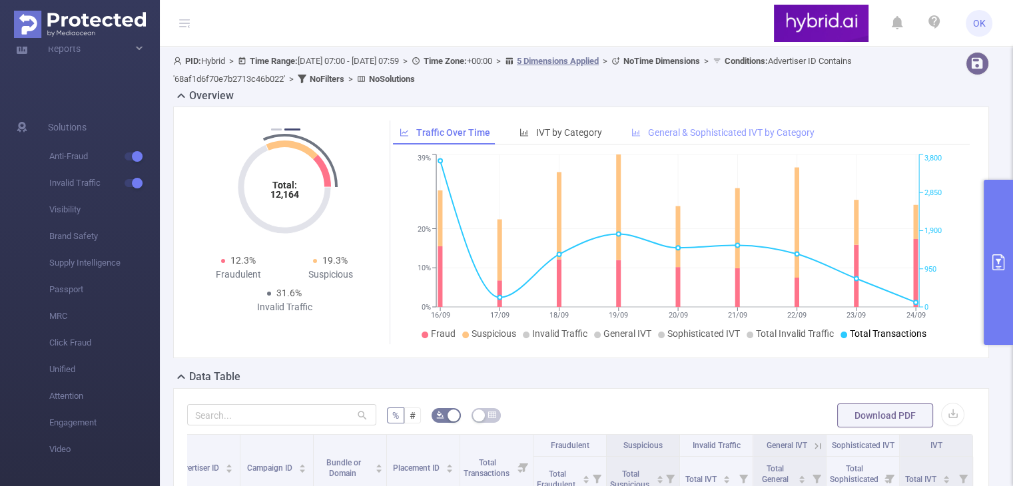
click at [717, 137] on span "General & Sophisticated IVT by Category" at bounding box center [731, 132] width 167 height 11
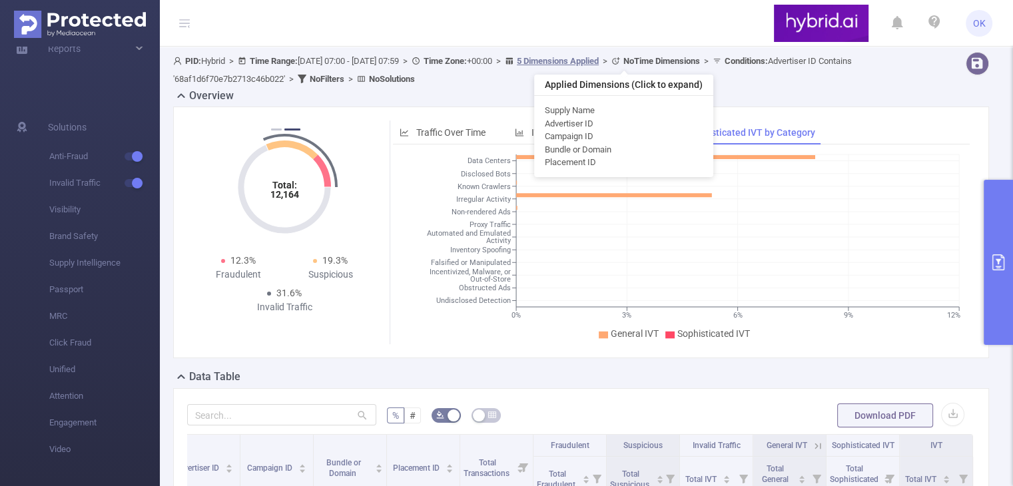
click at [591, 61] on u "5 Dimensions Applied" at bounding box center [558, 61] width 82 height 10
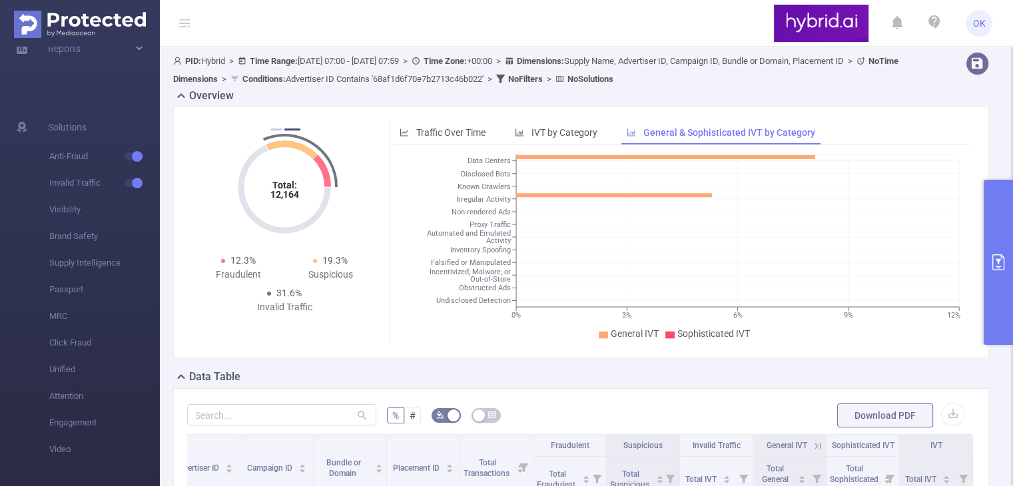
drag, startPoint x: 337, startPoint y: 78, endPoint x: 324, endPoint y: 79, distance: 13.3
click at [286, 78] on b "Conditions :" at bounding box center [263, 79] width 43 height 10
click at [279, 79] on b "No Time Dimensions" at bounding box center [535, 70] width 725 height 28
click at [230, 77] on span ">" at bounding box center [224, 79] width 13 height 10
click at [312, 73] on span "PID: Hybrid > Time Range: [DATE] 07:00 - [DATE] 07:59 > Time Zone: +00:00 > Dim…" at bounding box center [535, 70] width 725 height 28
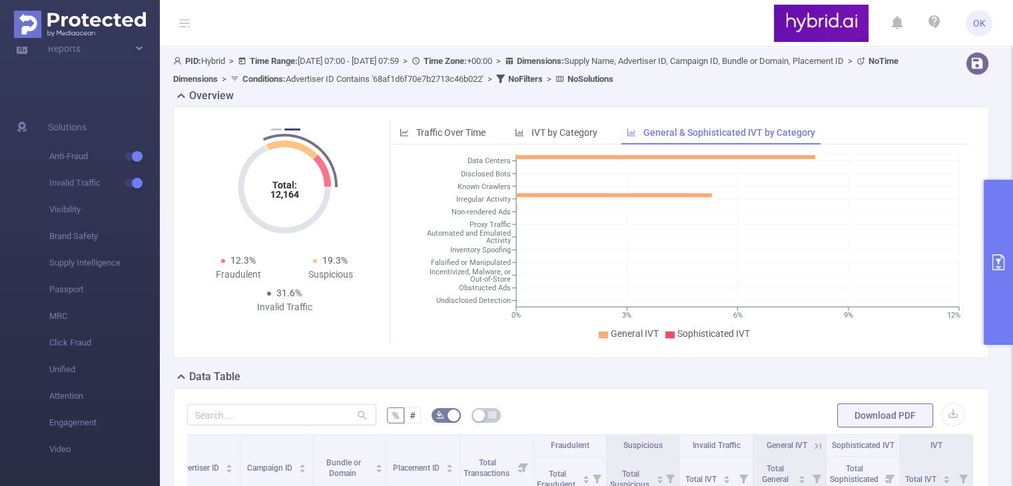
click at [239, 77] on icon at bounding box center [234, 79] width 9 height 9
click at [239, 79] on icon at bounding box center [234, 79] width 9 height 9
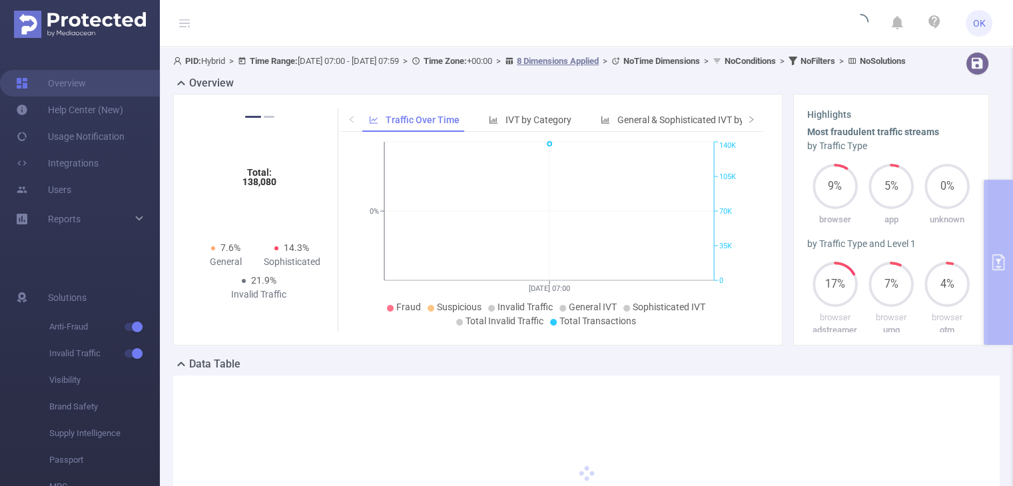
type input "[DATE] 07:00"
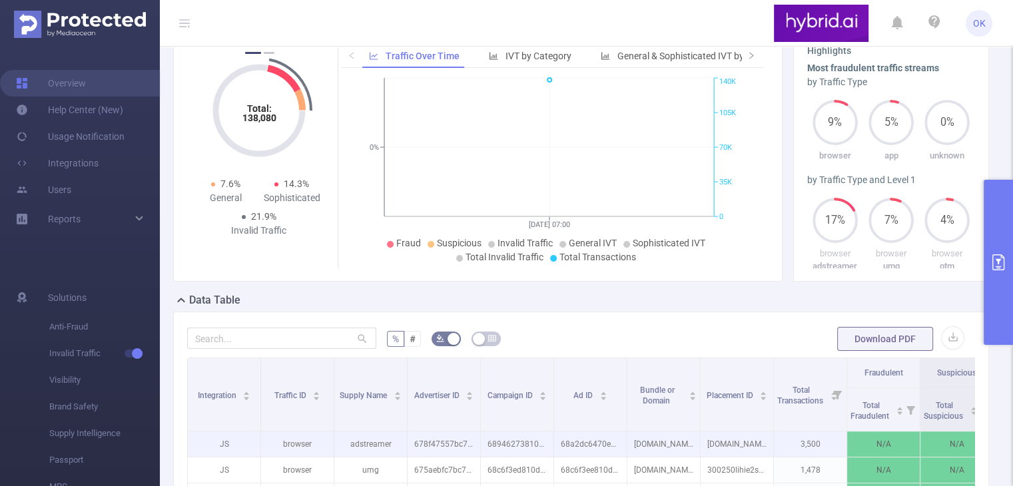
scroll to position [133, 0]
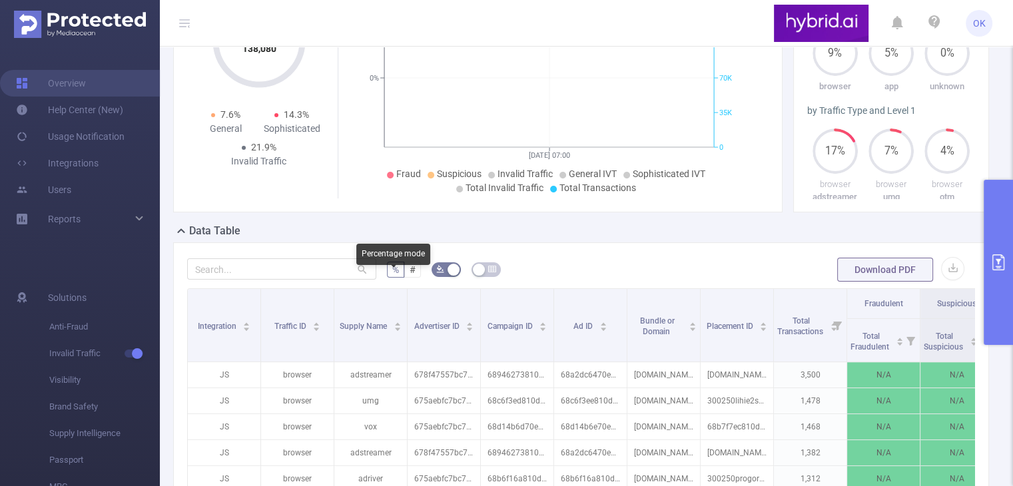
click at [397, 278] on label "%" at bounding box center [395, 270] width 17 height 16
click at [392, 273] on input "%" at bounding box center [392, 273] width 0 height 0
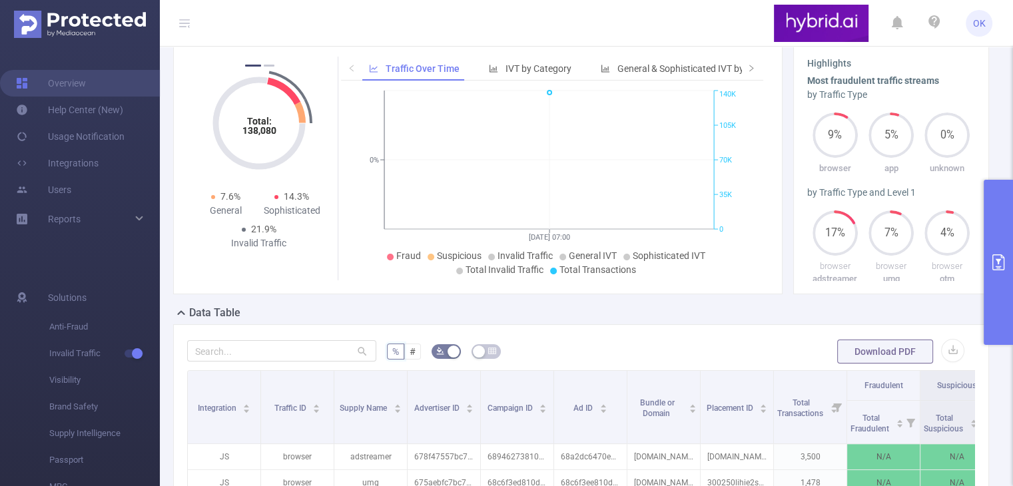
scroll to position [0, 0]
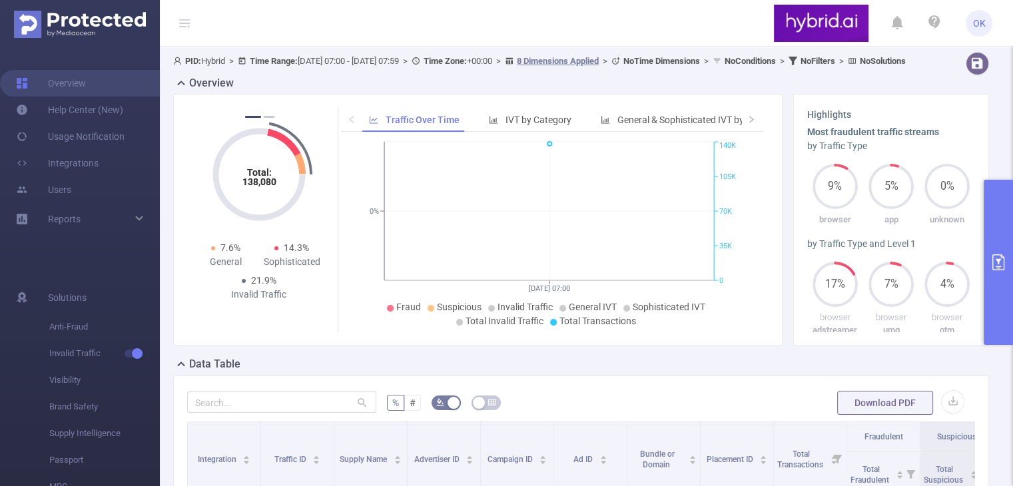
click at [328, 55] on div "PID: Hybrid > Time Range: [DATE] 07:00 - [DATE] 07:59 > Time Zone: +00:00 > 8 D…" at bounding box center [546, 61] width 747 height 18
click at [356, 57] on span "PID: Hybrid > Time Range: [DATE] 07:00 - [DATE] 07:59 > Time Zone: +00:00 > 8 D…" at bounding box center [539, 61] width 733 height 10
click at [376, 58] on span "PID: Hybrid > Time Range: [DATE] 07:00 - [DATE] 07:59 > Time Zone: +00:00 > 8 D…" at bounding box center [539, 61] width 733 height 10
click at [412, 65] on span "PID: Hybrid > Time Range: [DATE] 07:00 - [DATE] 07:59 > Time Zone: +00:00 > 8 D…" at bounding box center [539, 61] width 733 height 10
click at [450, 70] on div "PID: Hybrid > Time Range: [DATE] 07:00 - [DATE] 07:59 > Time Zone: +00:00 > 8 D…" at bounding box center [546, 61] width 747 height 18
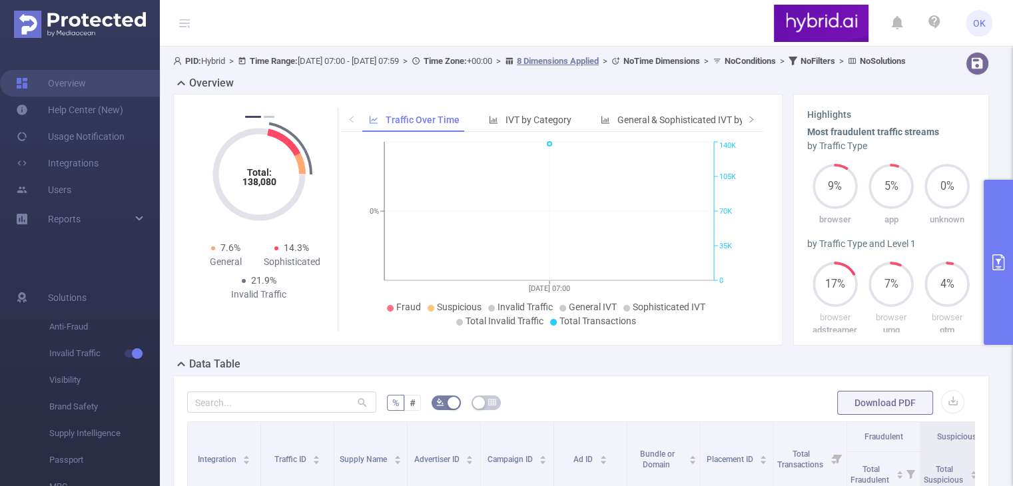
click at [467, 58] on b "Time Zone:" at bounding box center [445, 61] width 43 height 10
